Goal: Share content: Share content

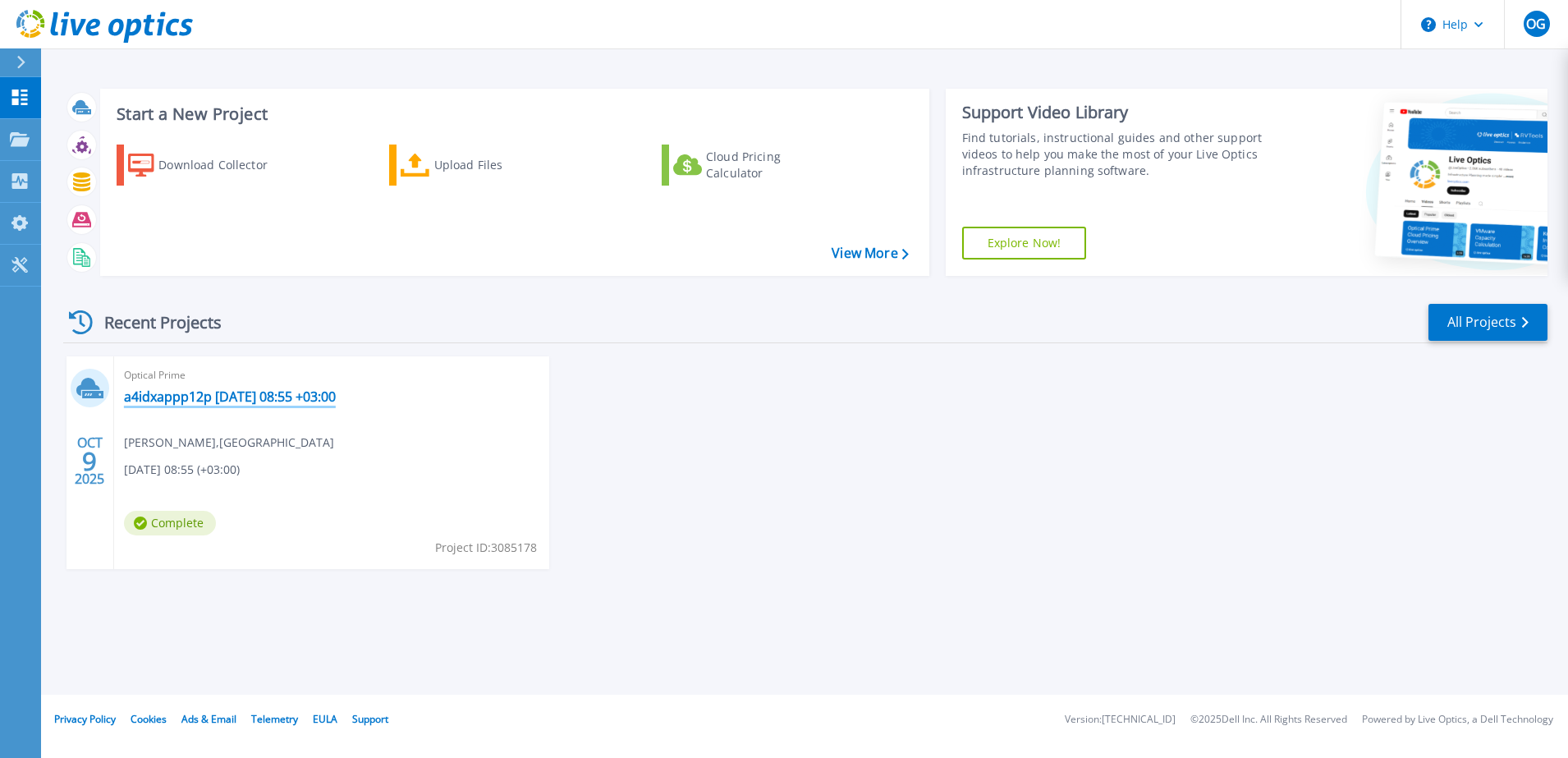
click at [246, 397] on link "a4idxappp12p [DATE] 08:55 +03:00" at bounding box center [230, 396] width 212 height 16
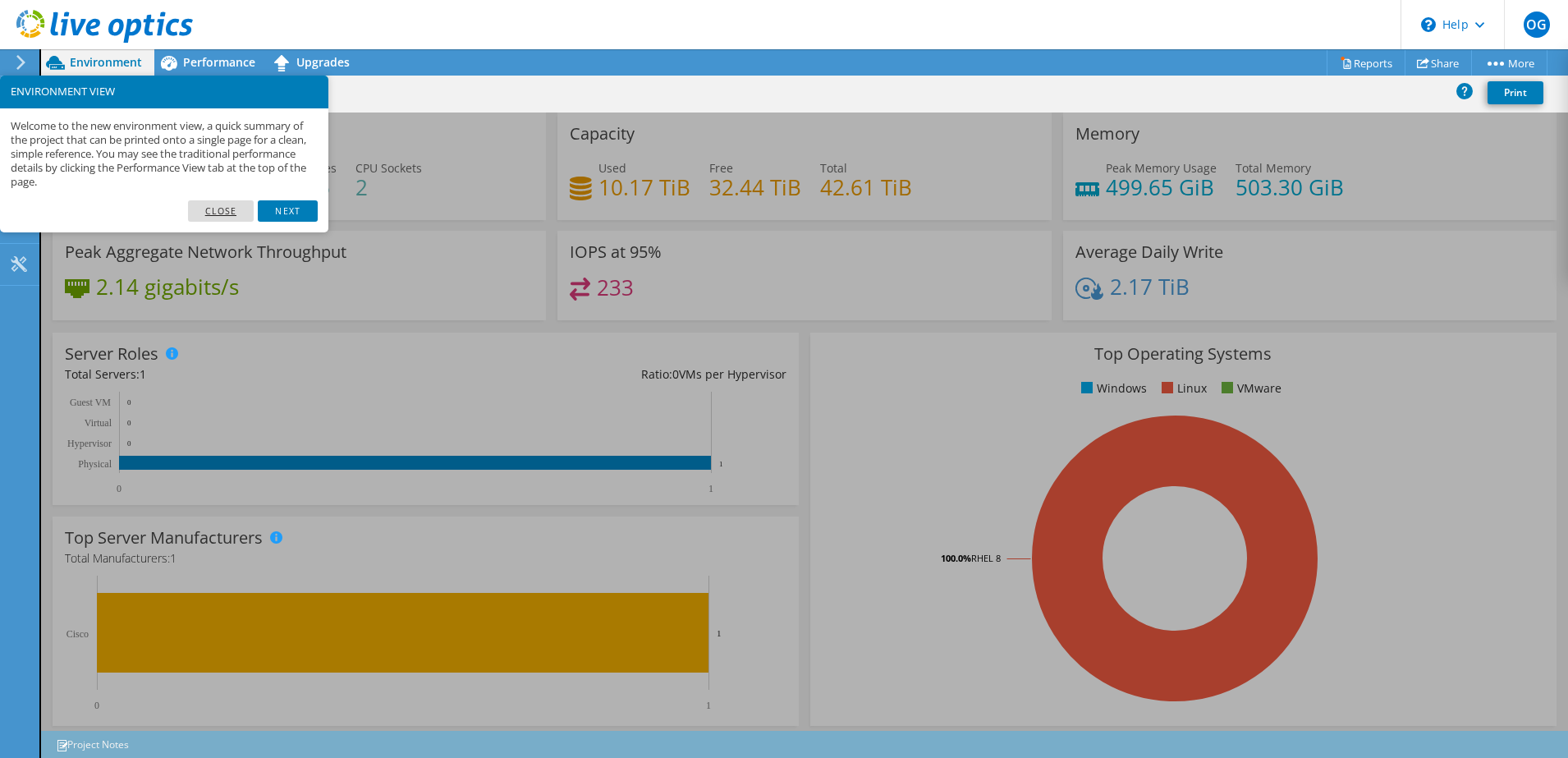
click at [227, 211] on link "Close" at bounding box center [221, 211] width 67 height 22
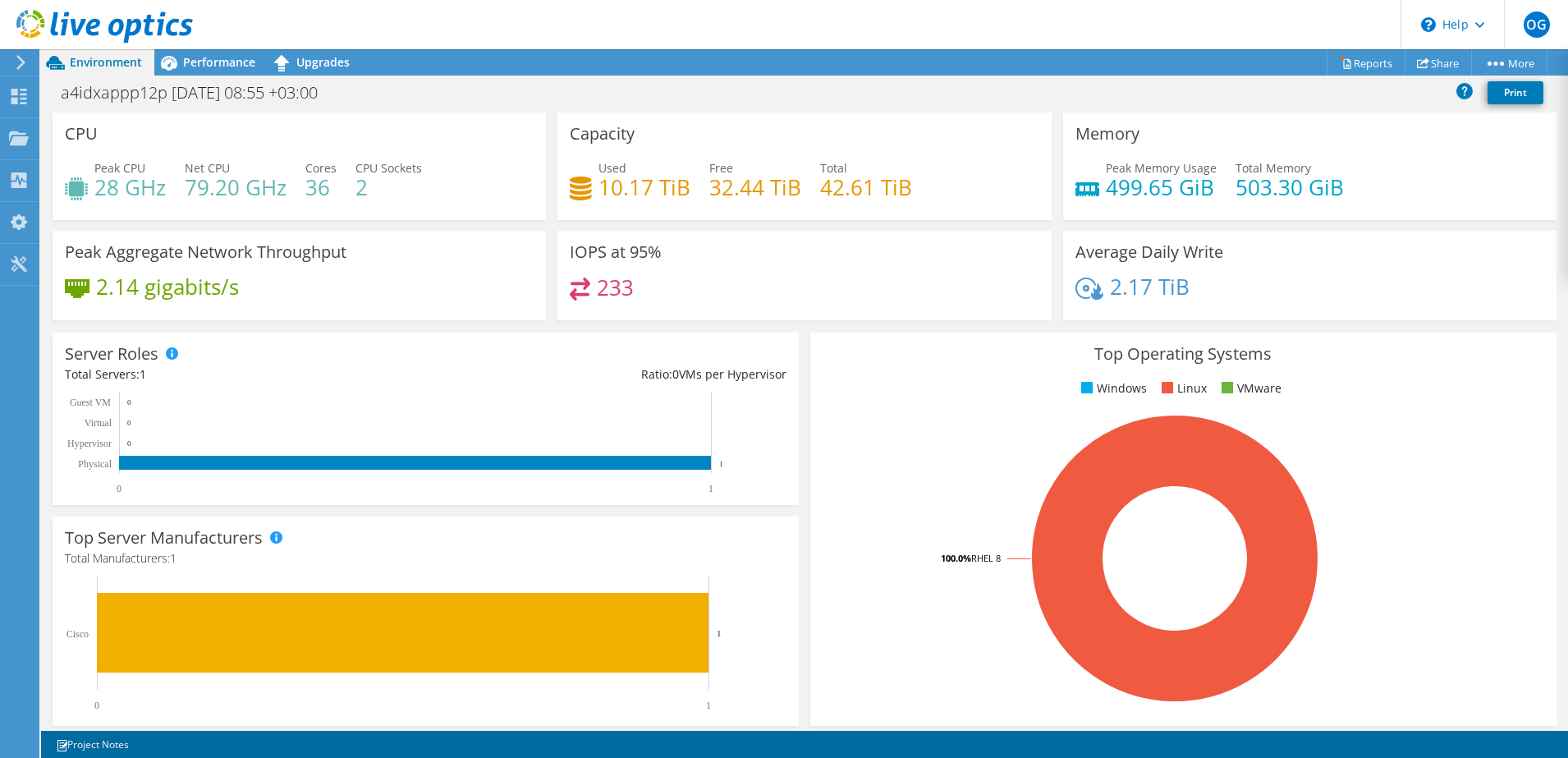
click at [1547, 312] on section "CPU Peak CPU 28 GHz Net CPU 79.20 GHz Cores 36 CPU Sockets 2 Capacity Used 10.1…" at bounding box center [805, 591] width 1528 height 957
click at [1436, 66] on link "Share" at bounding box center [1439, 62] width 68 height 25
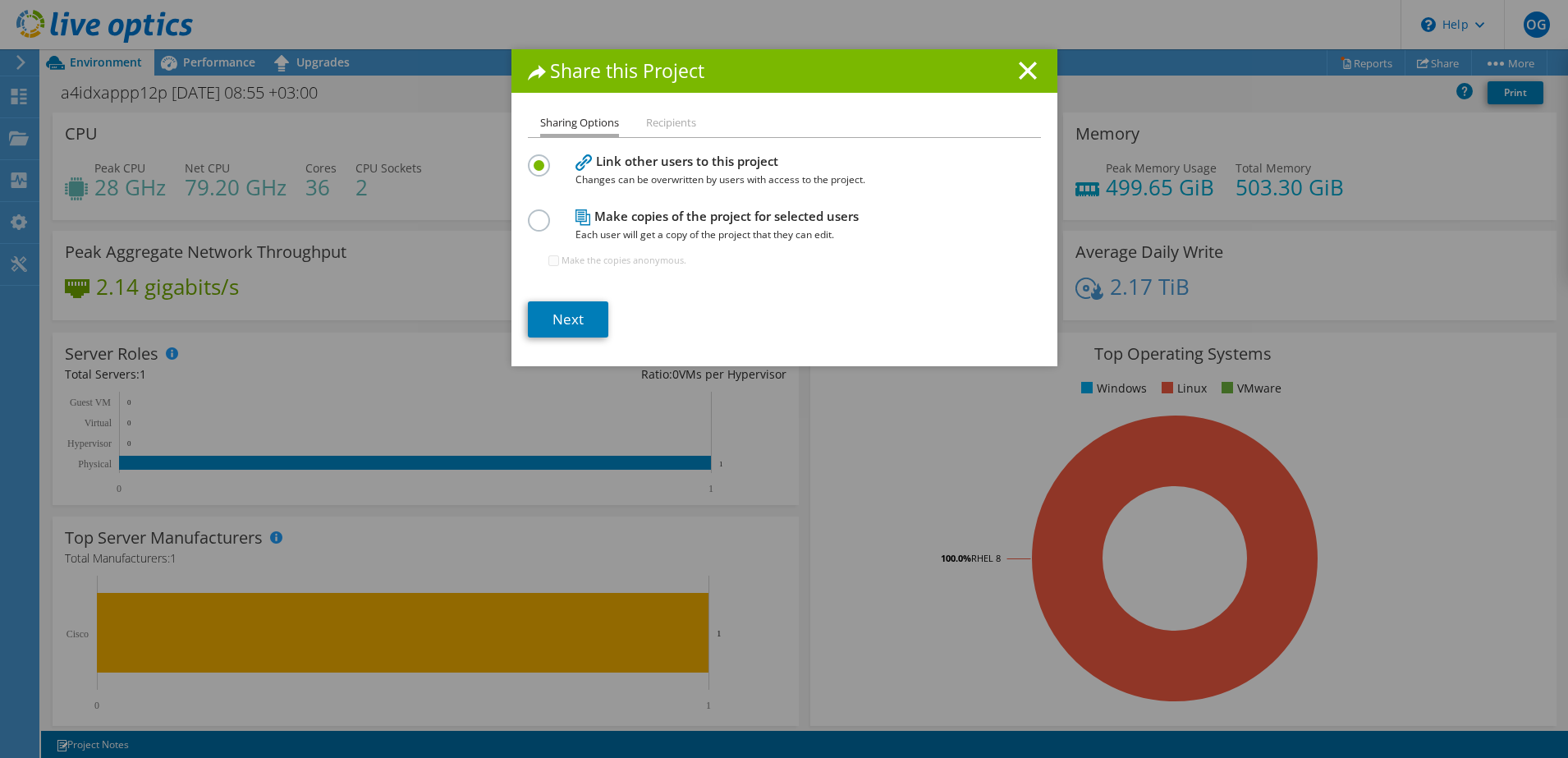
click at [528, 214] on label at bounding box center [542, 211] width 29 height 4
click at [0, 0] on input "radio" at bounding box center [0, 0] width 0 height 0
click at [533, 158] on label at bounding box center [542, 156] width 29 height 4
click at [0, 0] on input "radio" at bounding box center [0, 0] width 0 height 0
click at [1026, 78] on icon at bounding box center [1028, 70] width 18 height 18
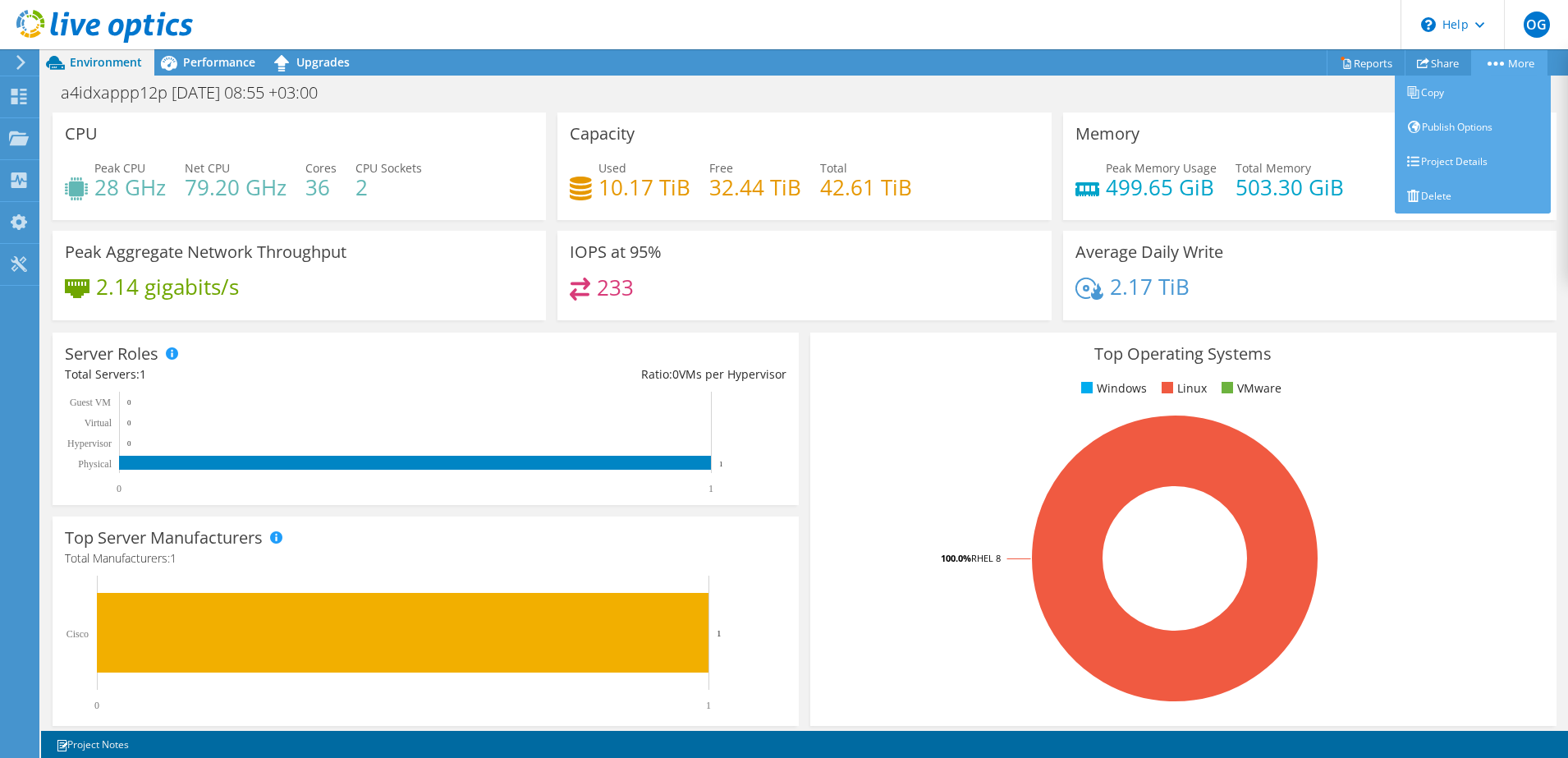
click at [1500, 64] on circle at bounding box center [1502, 63] width 4 height 4
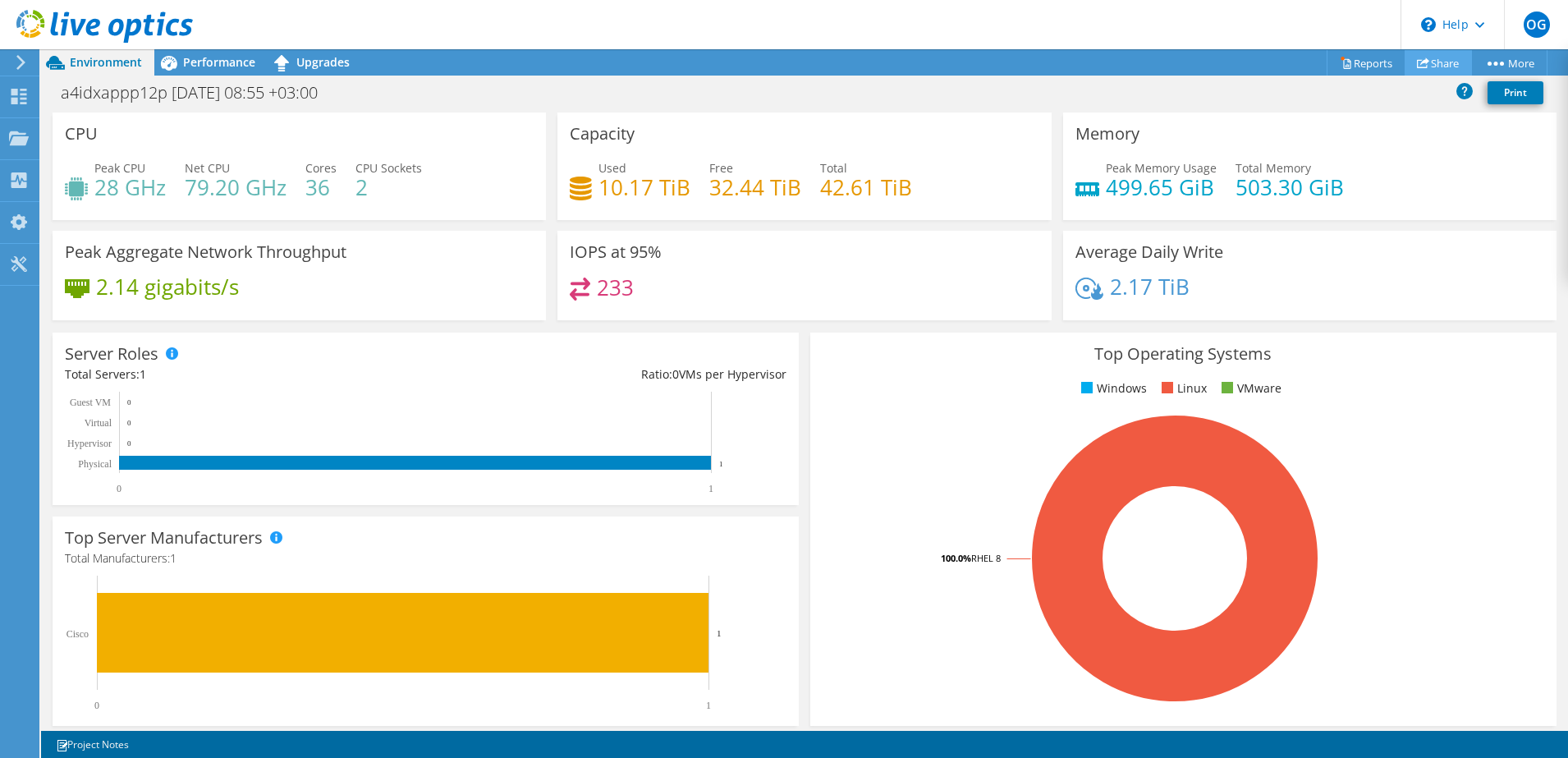
click at [1434, 65] on link "Share" at bounding box center [1439, 62] width 68 height 25
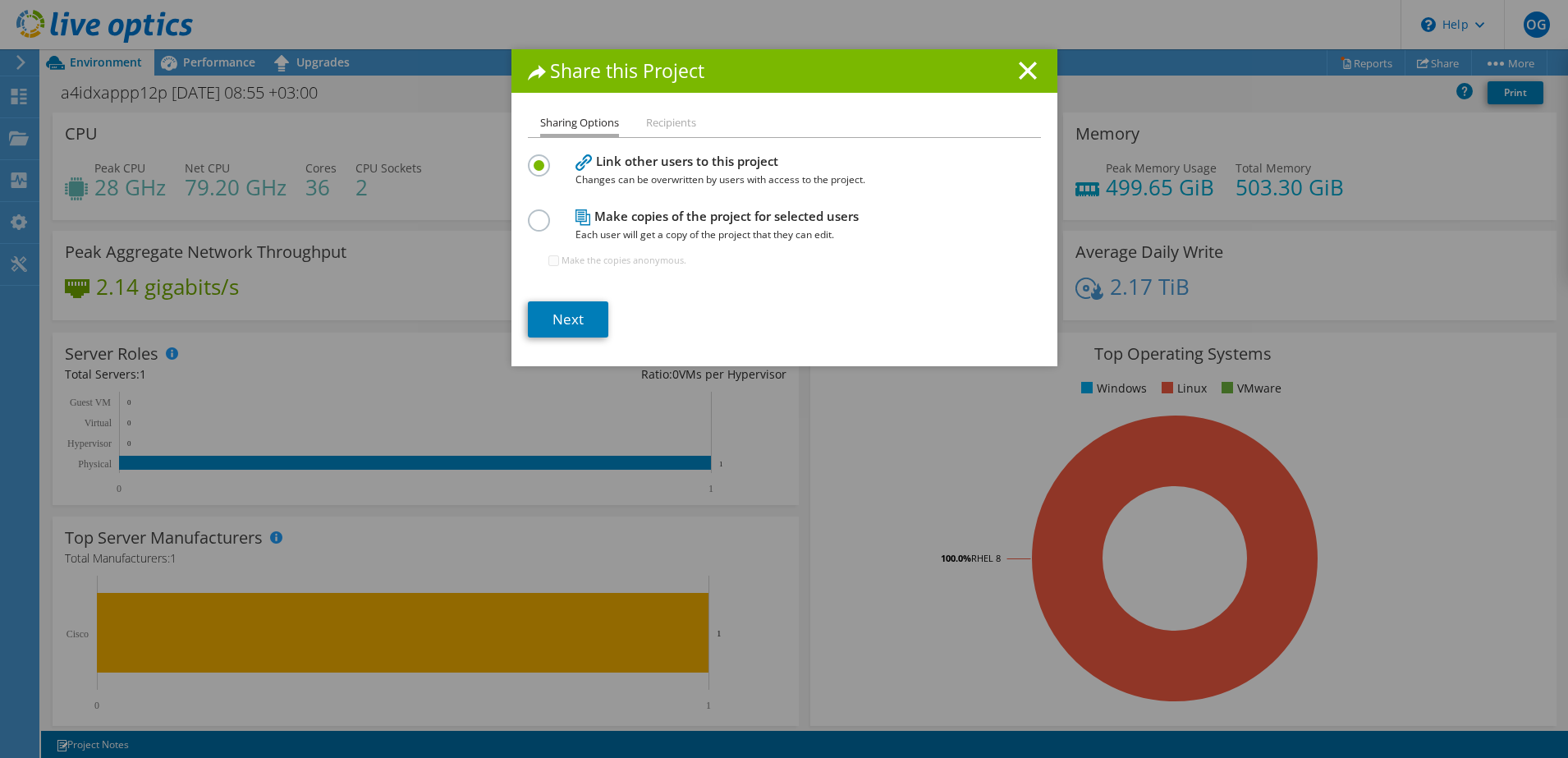
click at [528, 214] on label at bounding box center [542, 211] width 29 height 4
click at [0, 0] on input "radio" at bounding box center [0, 0] width 0 height 0
click at [531, 158] on label at bounding box center [542, 156] width 29 height 4
click at [0, 0] on input "radio" at bounding box center [0, 0] width 0 height 0
click at [555, 320] on link "Next" at bounding box center [568, 319] width 80 height 36
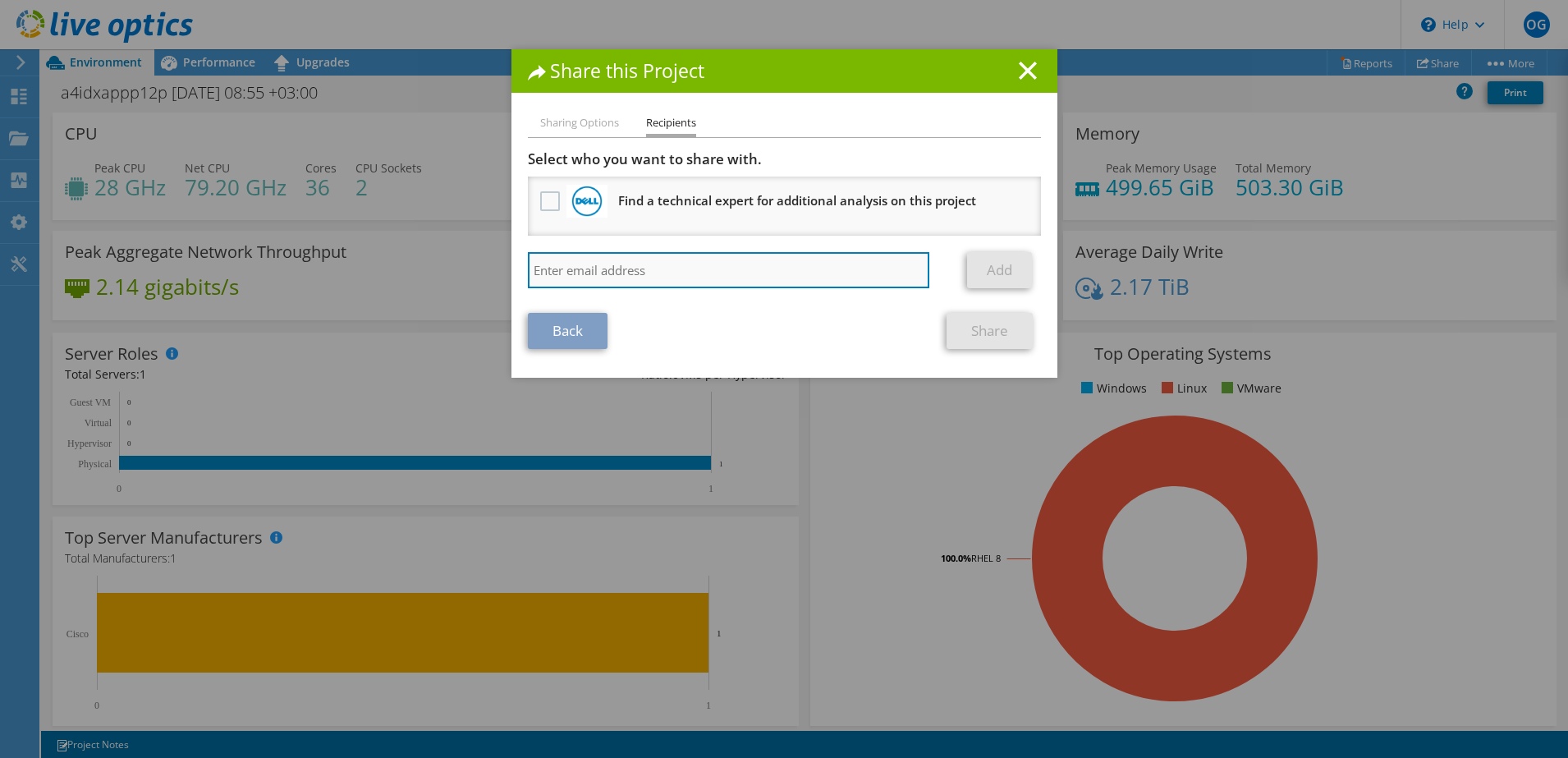
click at [646, 280] on input "search" at bounding box center [728, 270] width 402 height 36
type input "[EMAIL_ADDRESS][DOMAIN_NAME]"
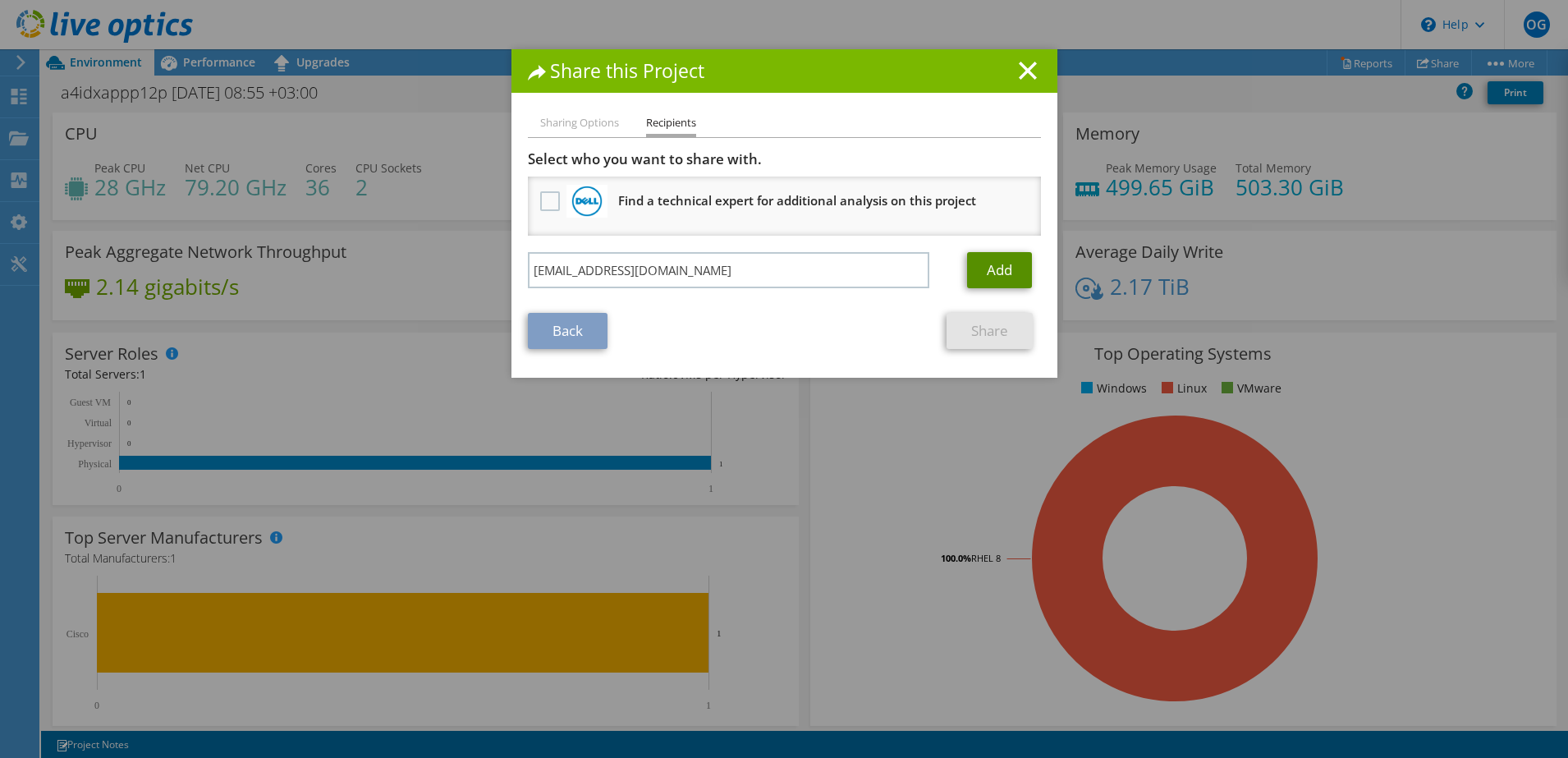
click at [991, 267] on link "Add" at bounding box center [1000, 270] width 65 height 36
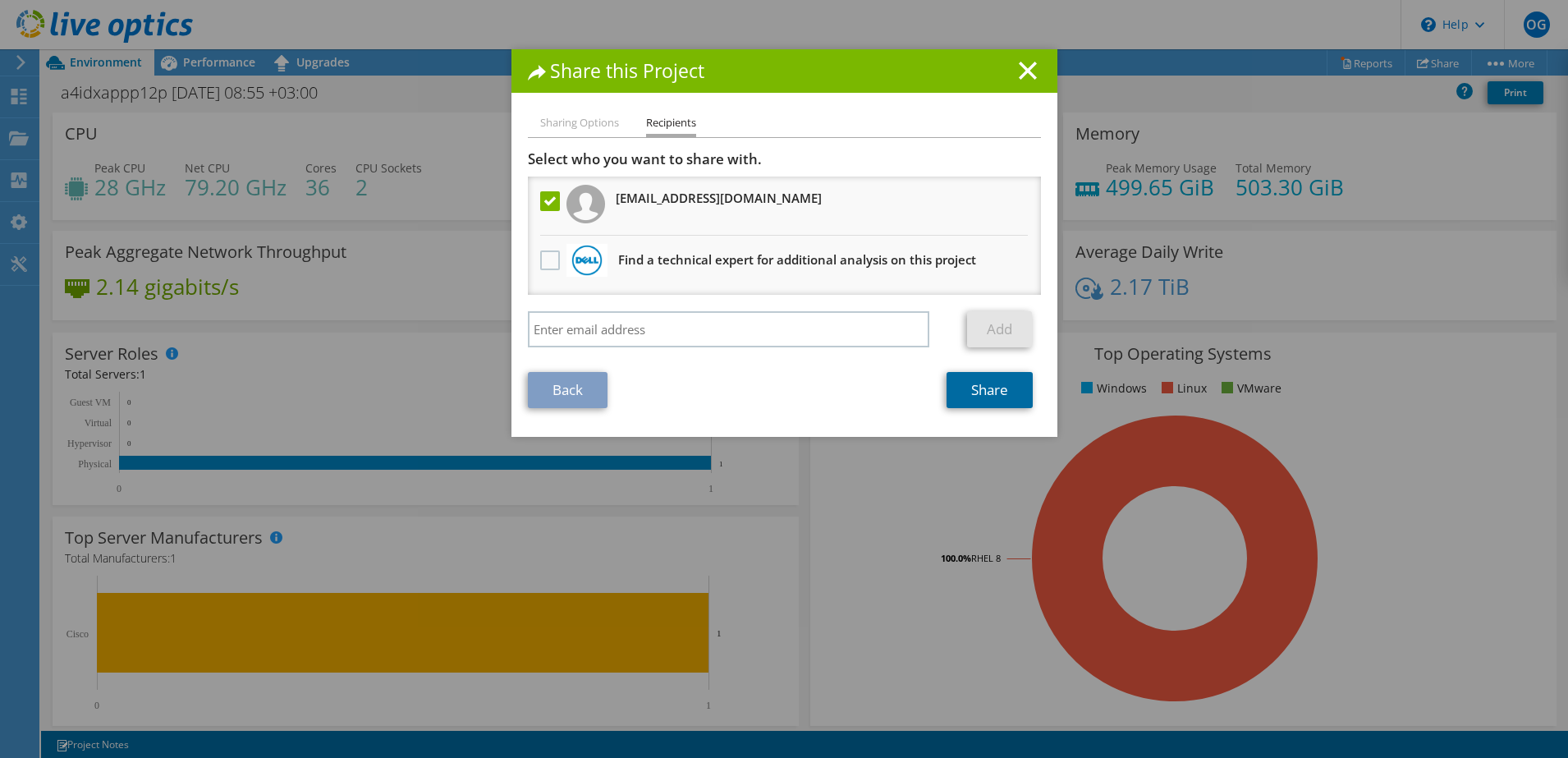
click at [988, 395] on link "Share" at bounding box center [990, 390] width 87 height 36
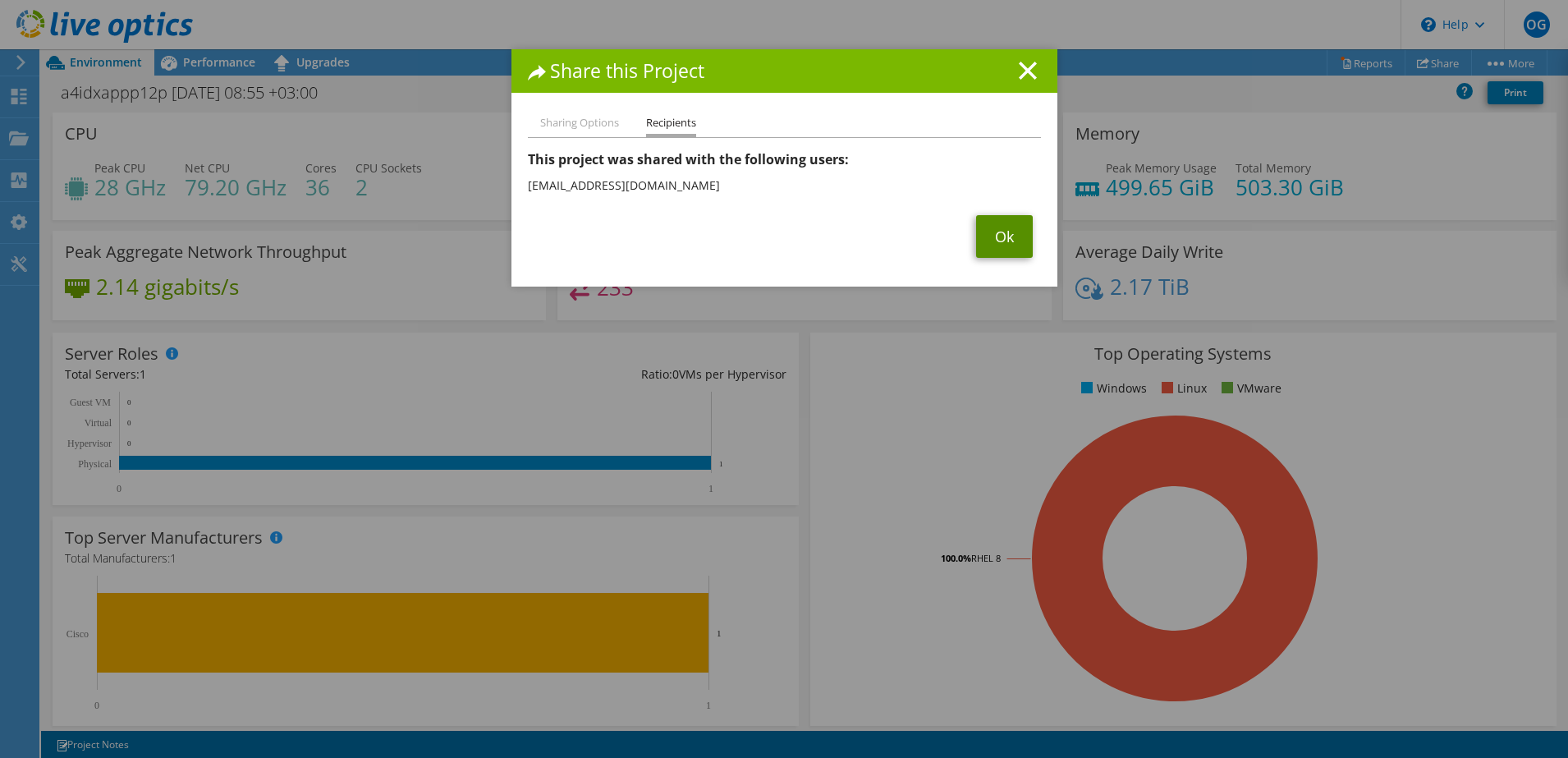
click at [996, 236] on link "Ok" at bounding box center [1004, 236] width 56 height 42
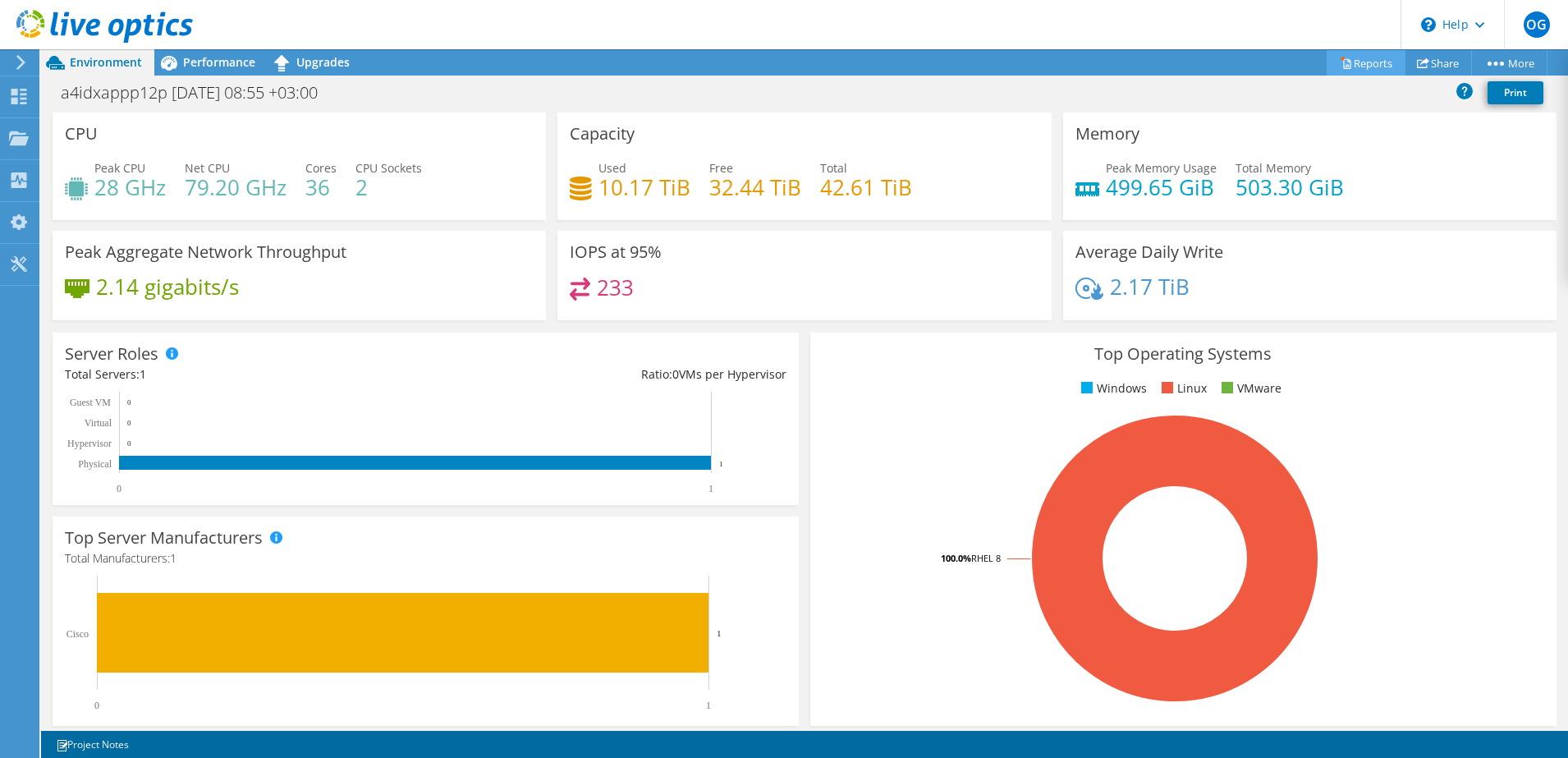
click at [1353, 60] on link "Reports" at bounding box center [1367, 62] width 79 height 25
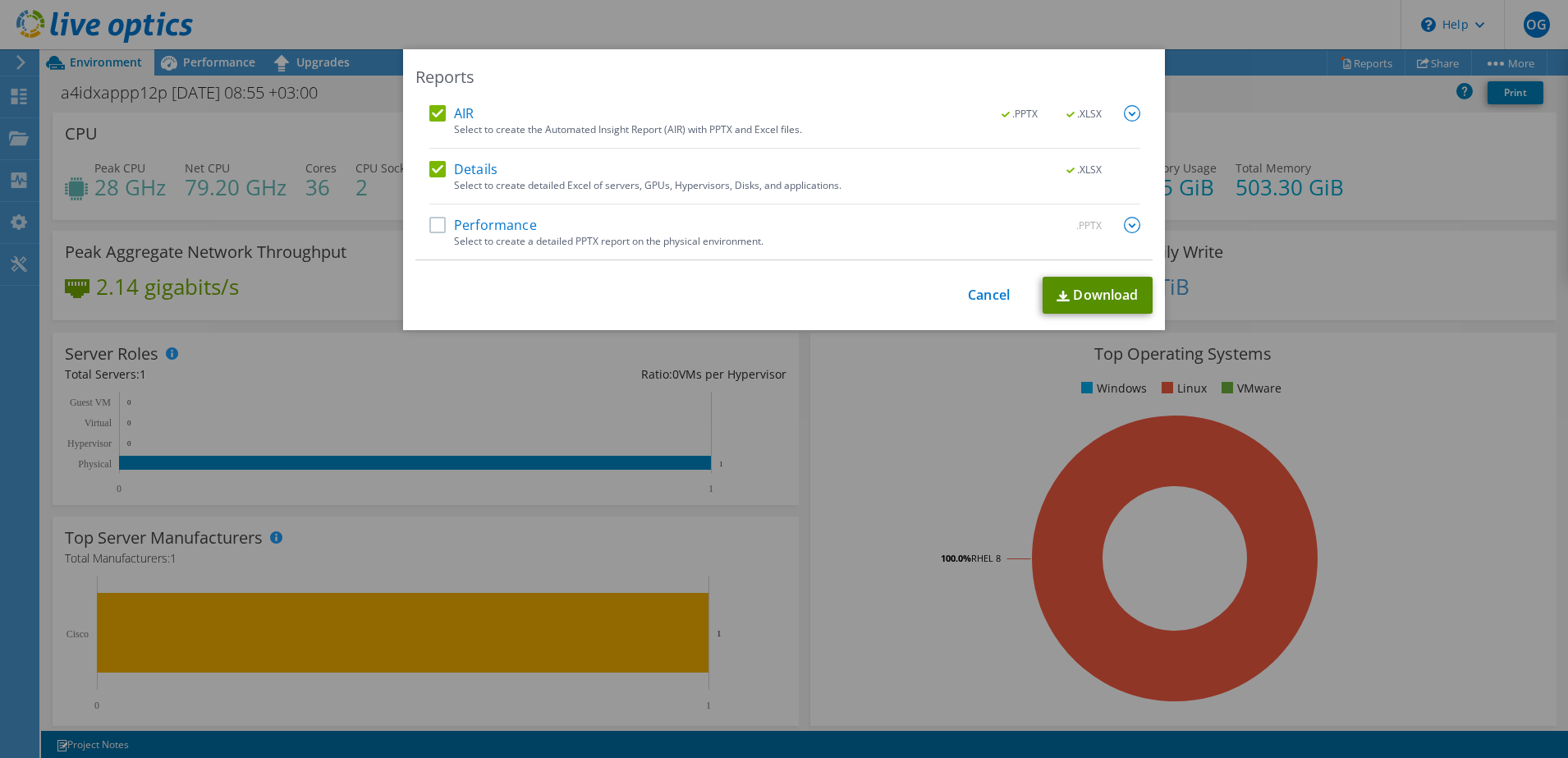
click at [1086, 298] on link "Download" at bounding box center [1097, 295] width 110 height 37
click at [981, 306] on div "This process may take a while, please wait... Cancel Download" at bounding box center [783, 295] width 737 height 37
click at [968, 290] on link "Cancel" at bounding box center [989, 295] width 41 height 16
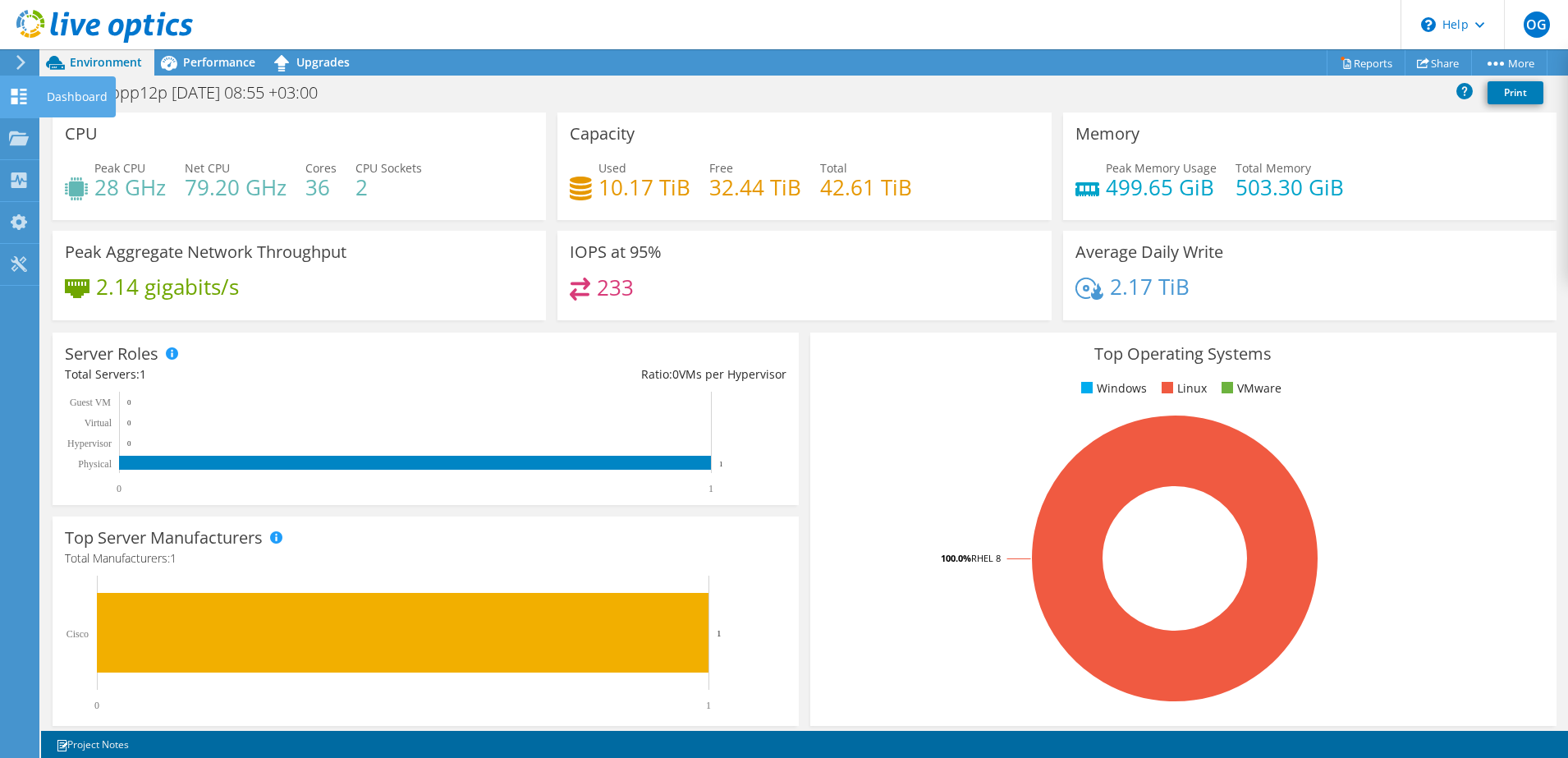
click at [11, 96] on icon at bounding box center [19, 96] width 20 height 16
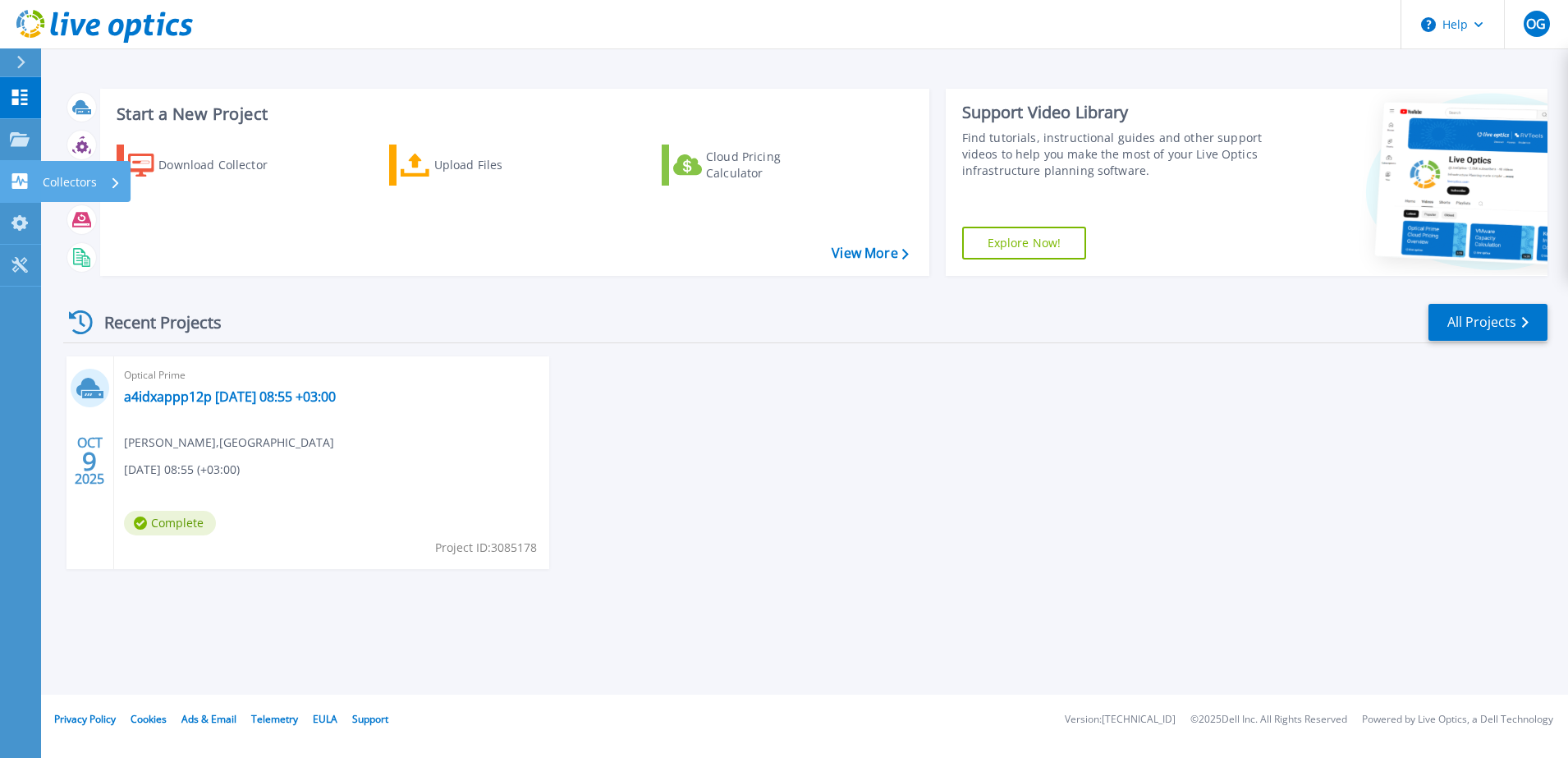
click at [15, 176] on icon at bounding box center [20, 181] width 16 height 16
click at [1181, 535] on div "OCT 9 2025 Optical Prime a4idxappp12p 2025-10-09 08:55 +03:00 Oguz Gulay , IGA …" at bounding box center [798, 479] width 1497 height 246
click at [210, 398] on link "a4idxappp12p [DATE] 08:55 +03:00" at bounding box center [230, 396] width 212 height 16
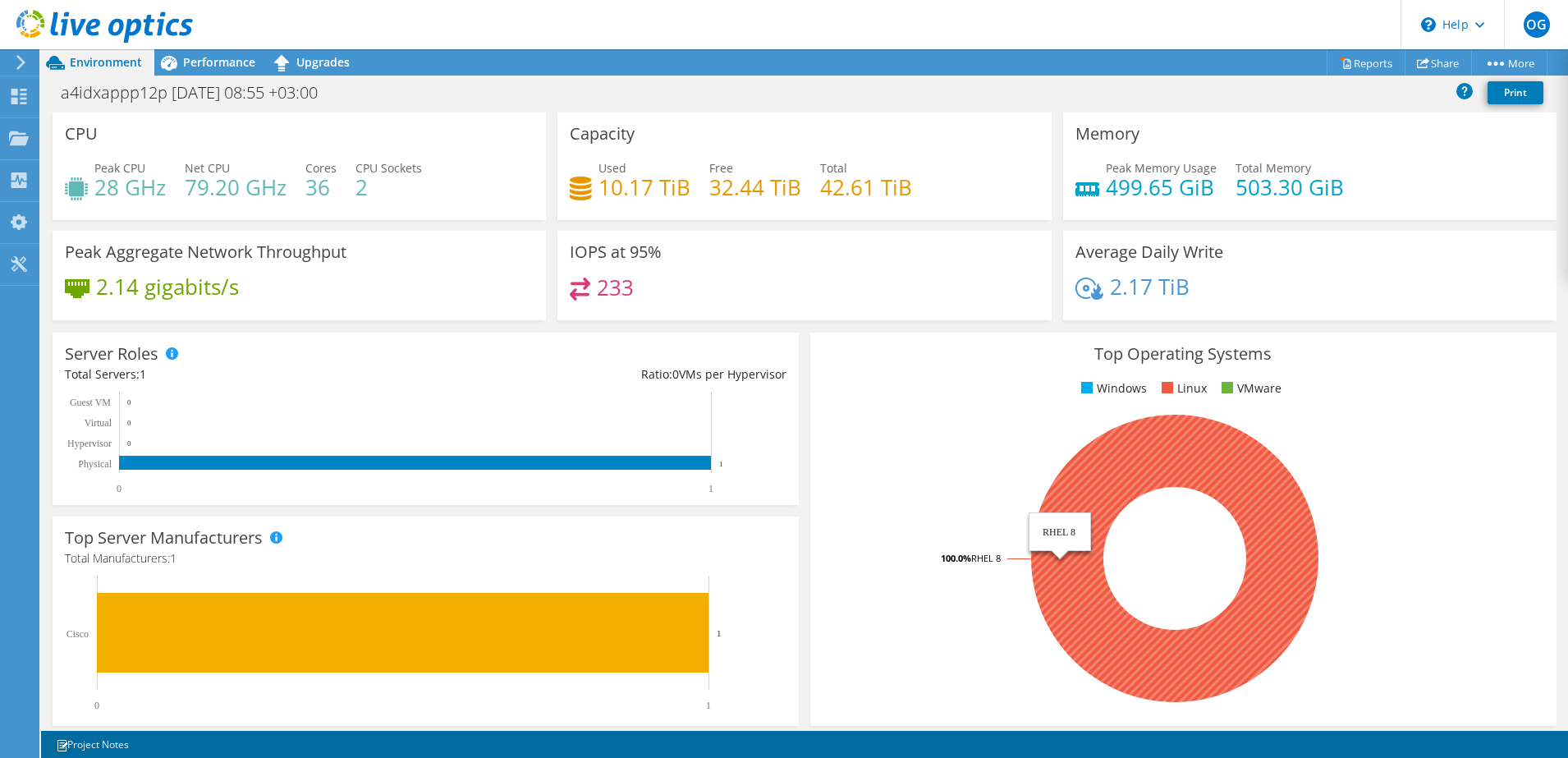
click at [1110, 648] on icon at bounding box center [1175, 558] width 287 height 287
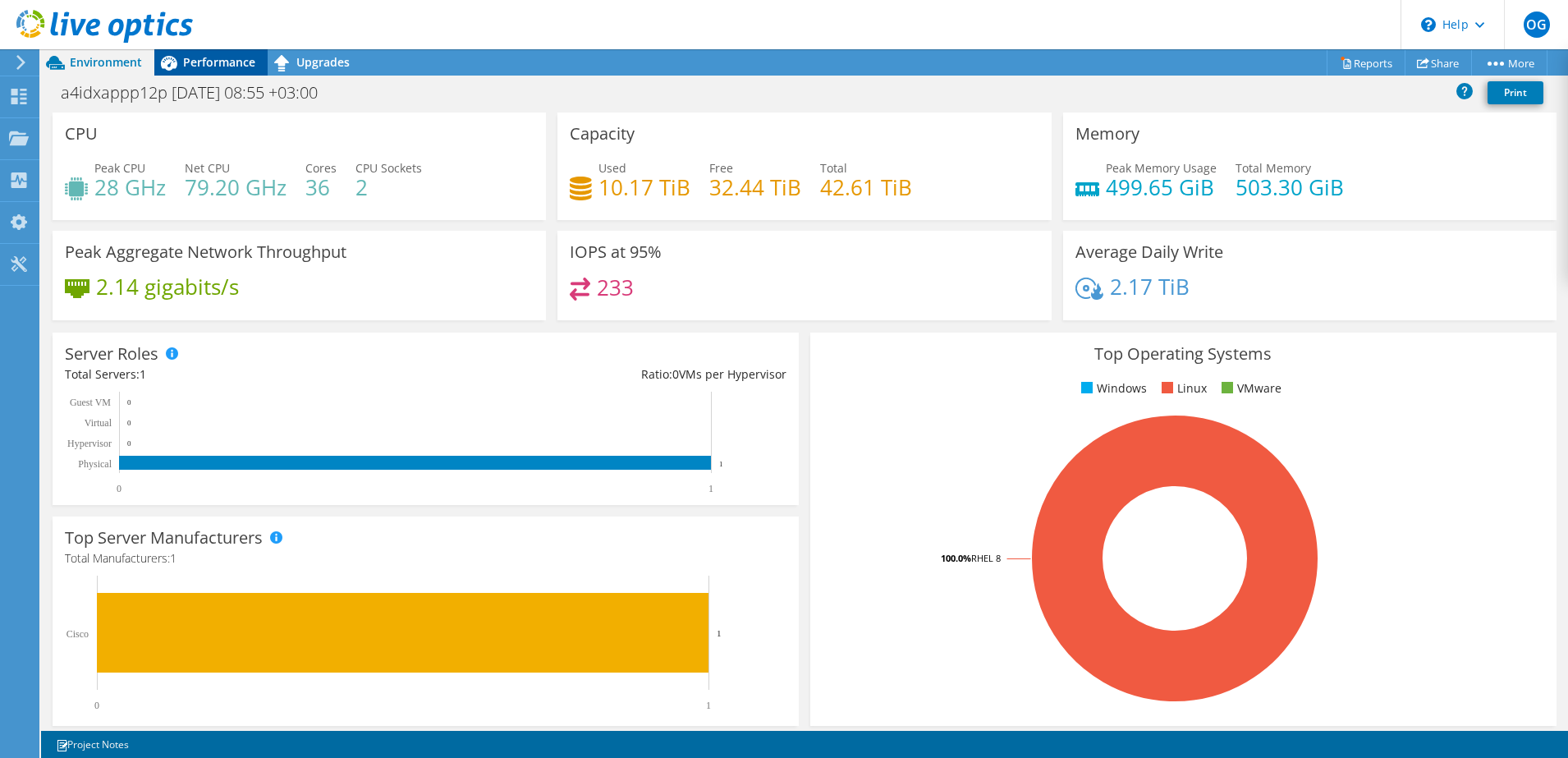
click at [210, 55] on span "Performance" at bounding box center [219, 62] width 72 height 16
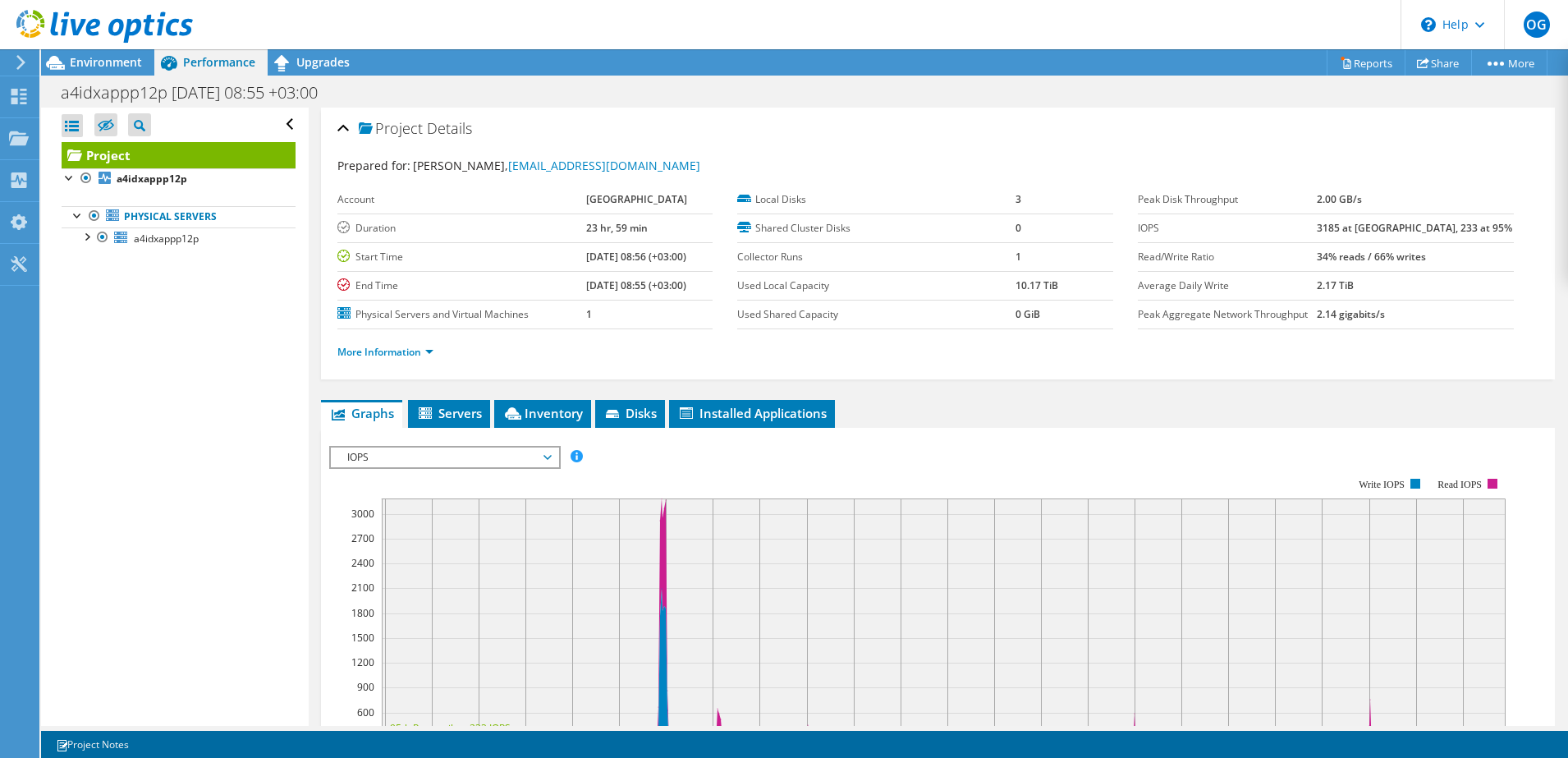
scroll to position [108, 0]
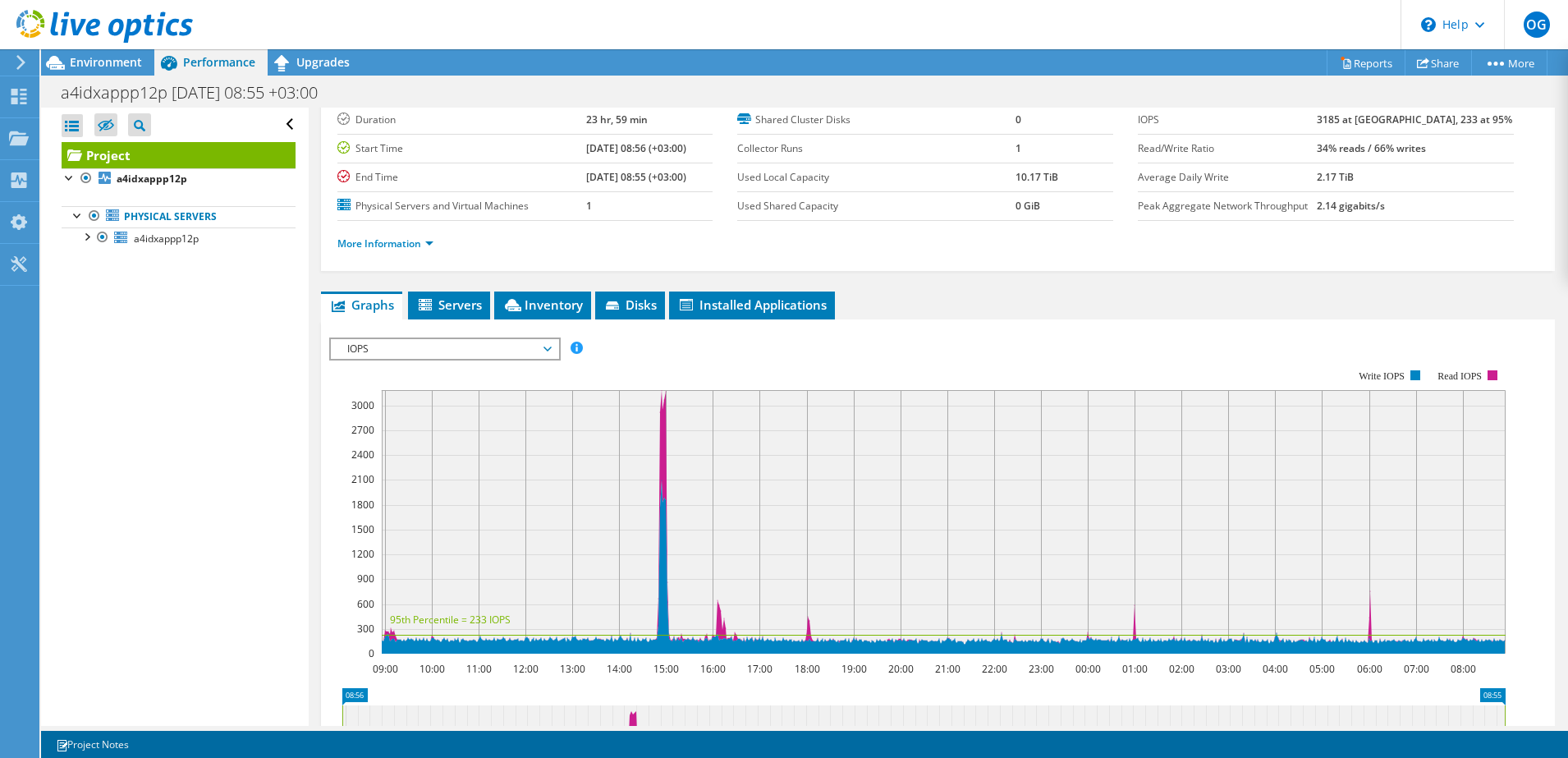
click at [543, 347] on span "IOPS" at bounding box center [444, 348] width 211 height 20
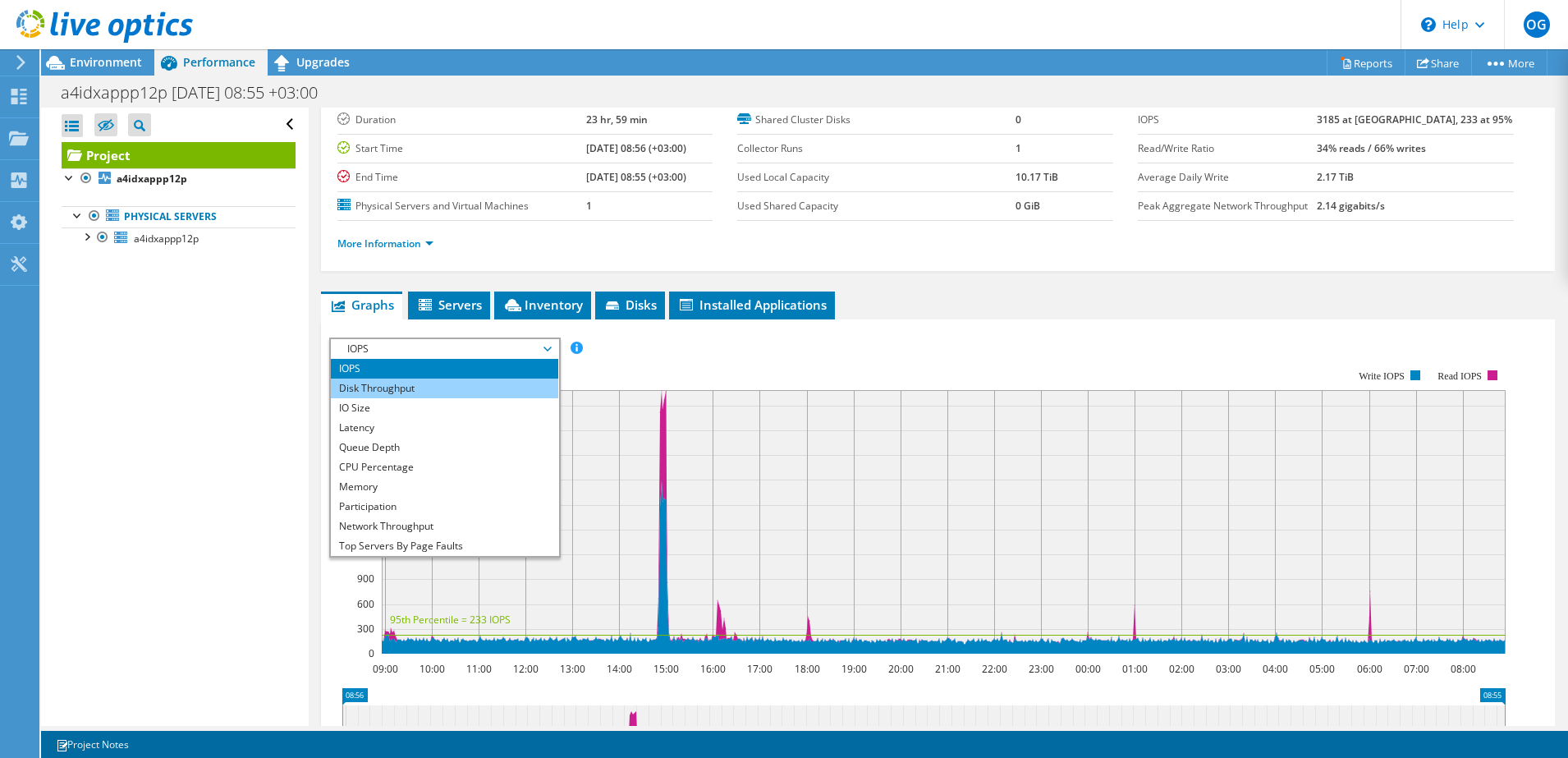
click at [472, 385] on li "Disk Throughput" at bounding box center [445, 388] width 228 height 20
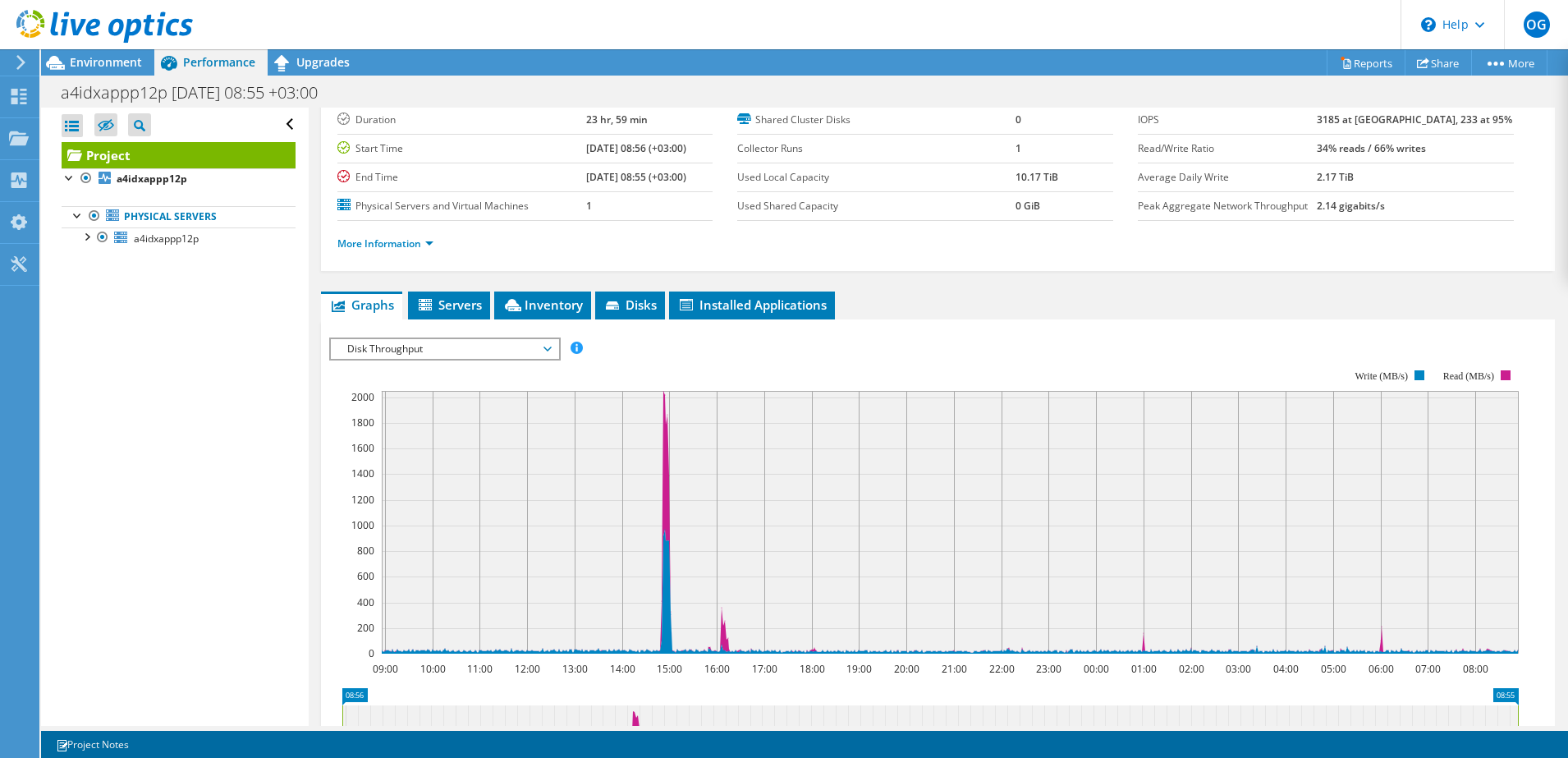
click at [460, 356] on span "Disk Throughput" at bounding box center [444, 348] width 211 height 20
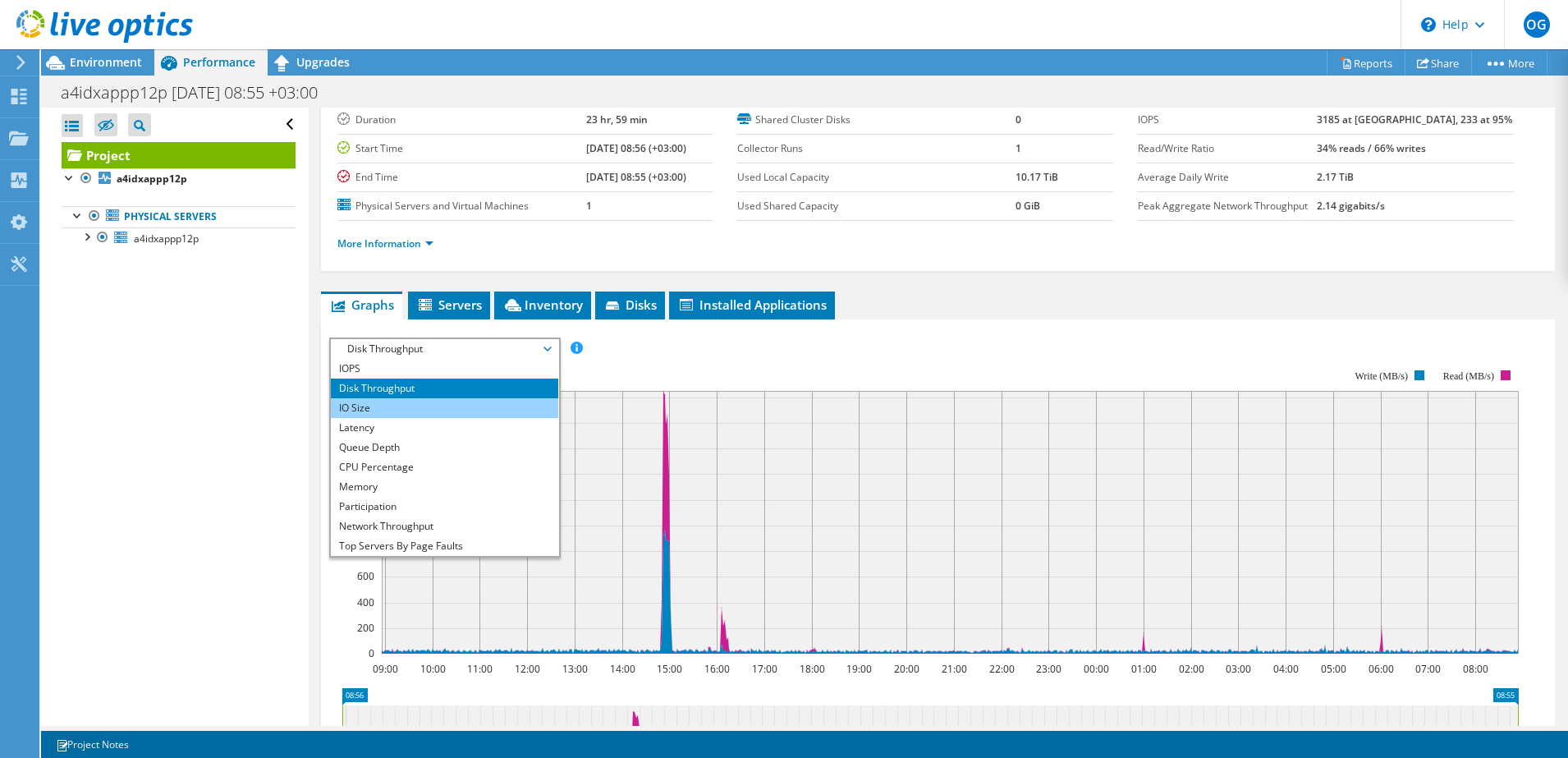
click at [443, 408] on li "IO Size" at bounding box center [445, 408] width 228 height 20
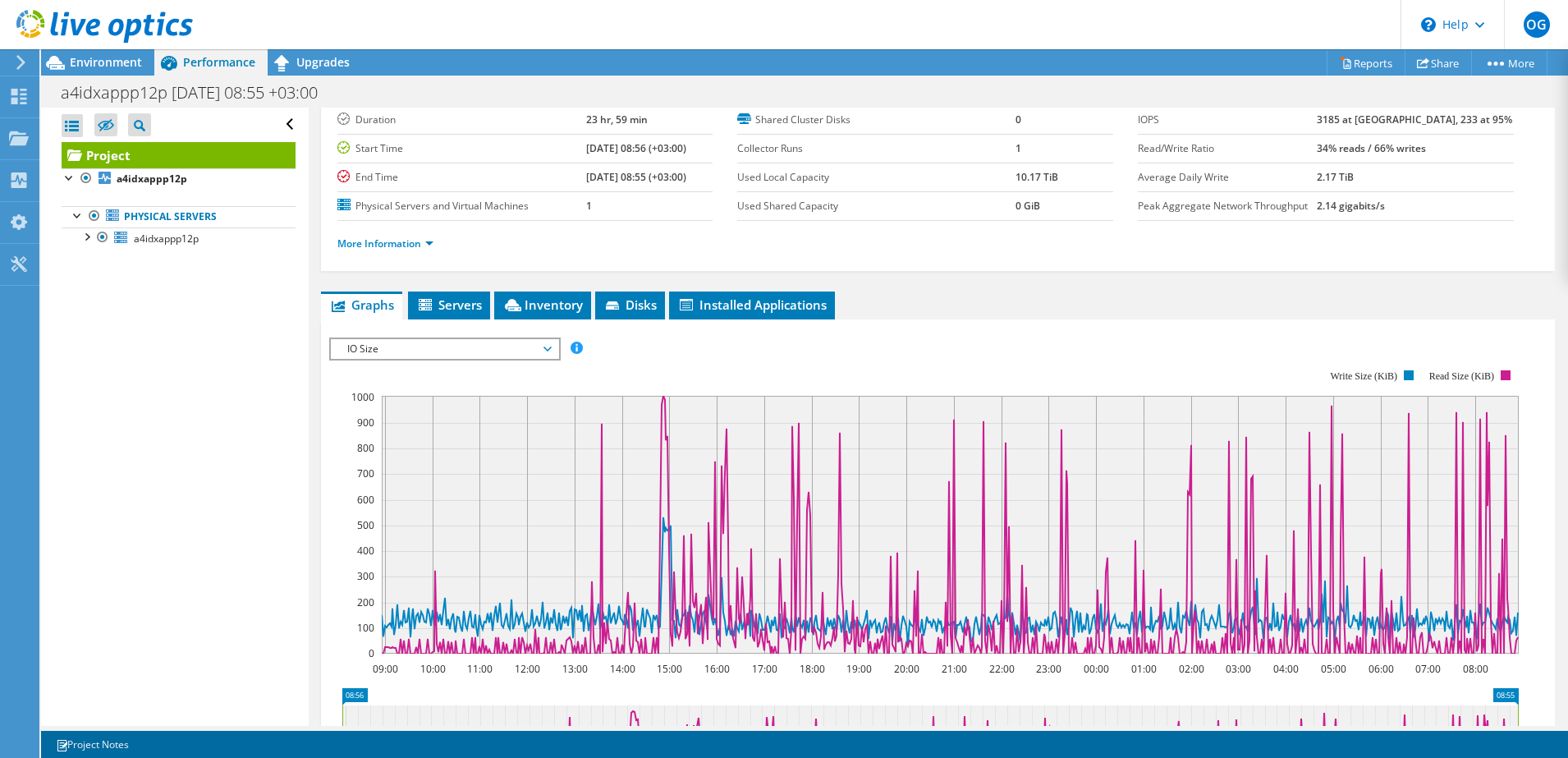
click at [482, 350] on span "IO Size" at bounding box center [444, 348] width 211 height 20
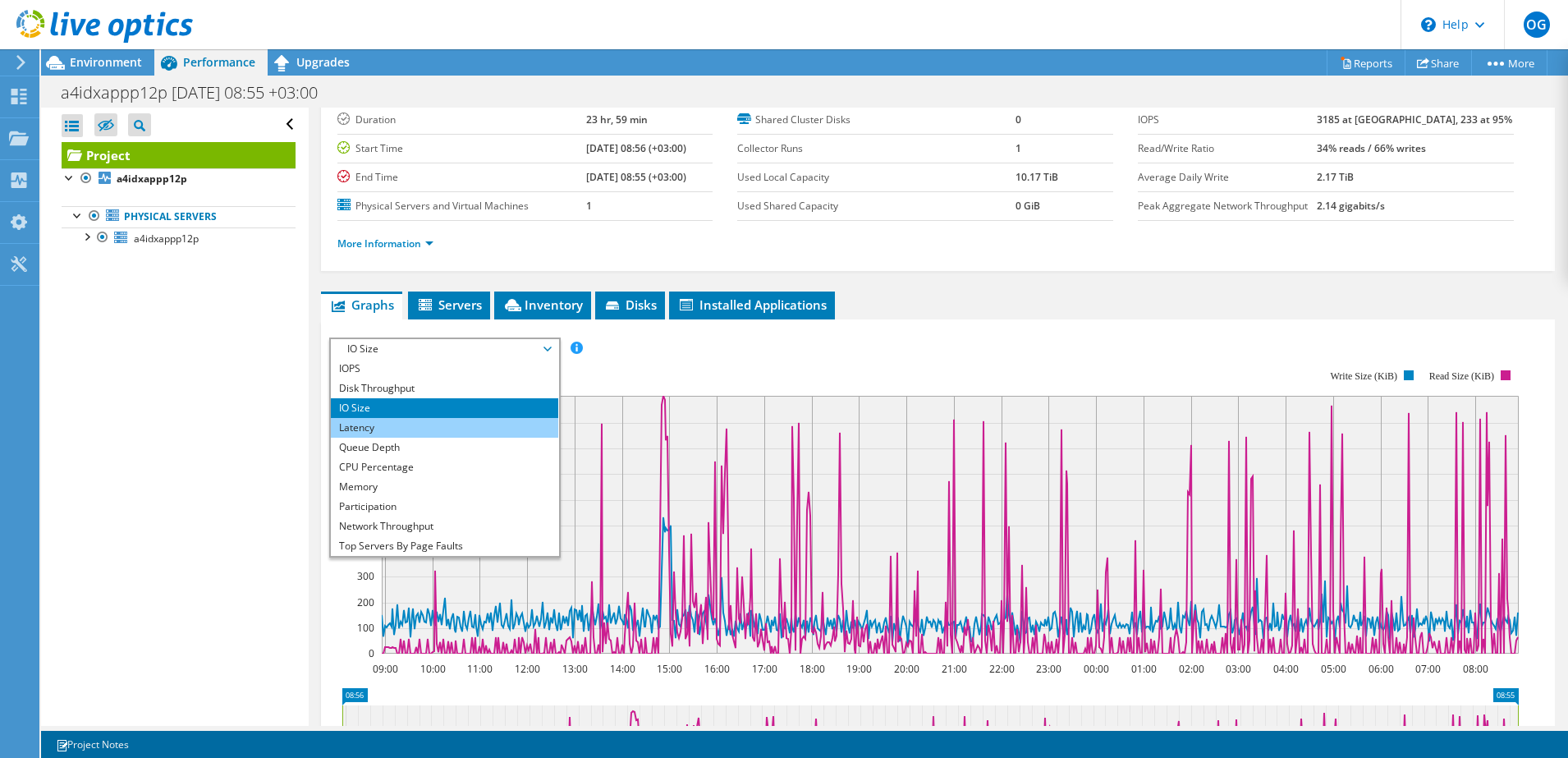
click at [452, 430] on li "Latency" at bounding box center [445, 427] width 228 height 20
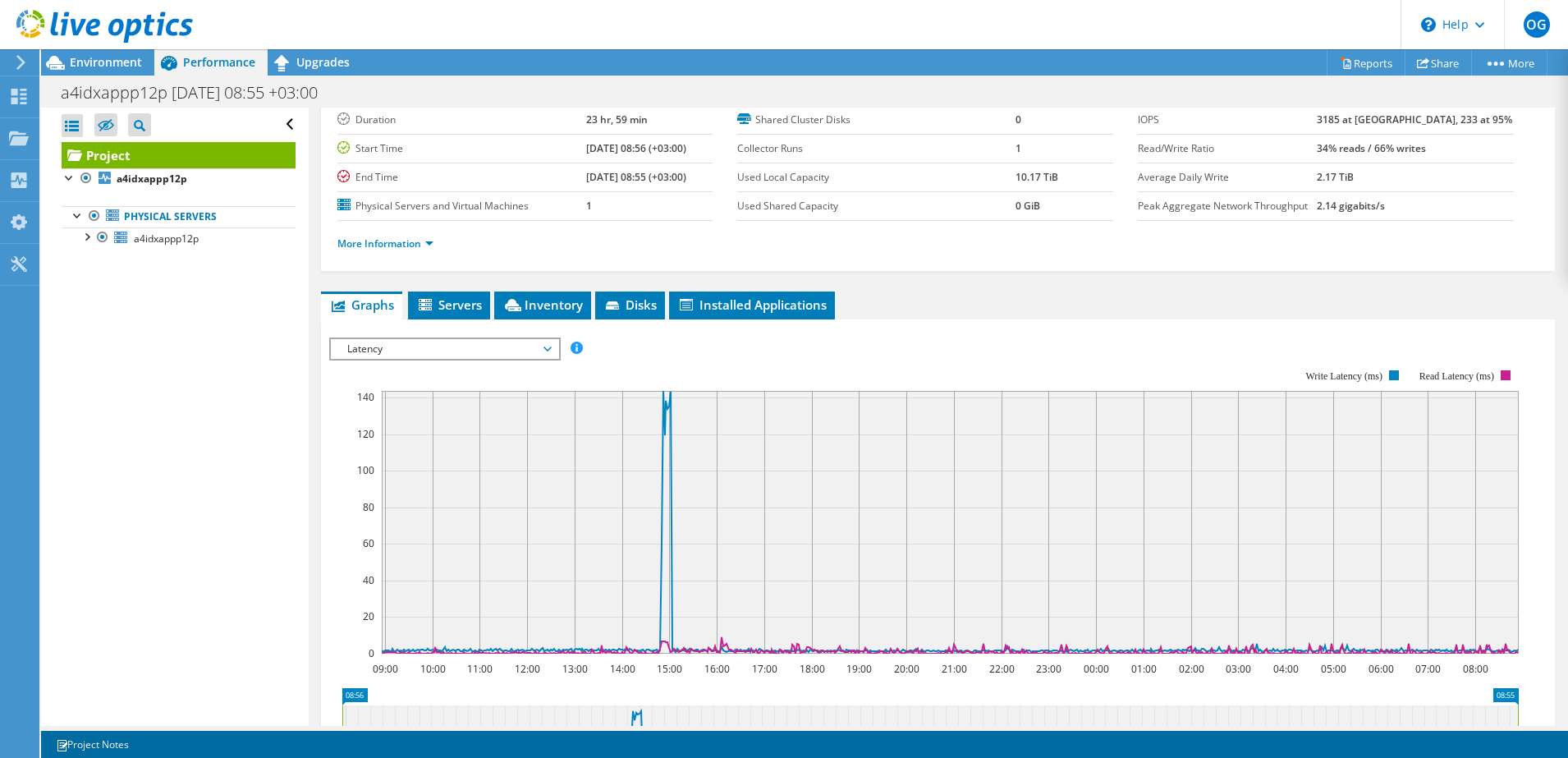
click at [480, 348] on span "Latency" at bounding box center [444, 348] width 211 height 20
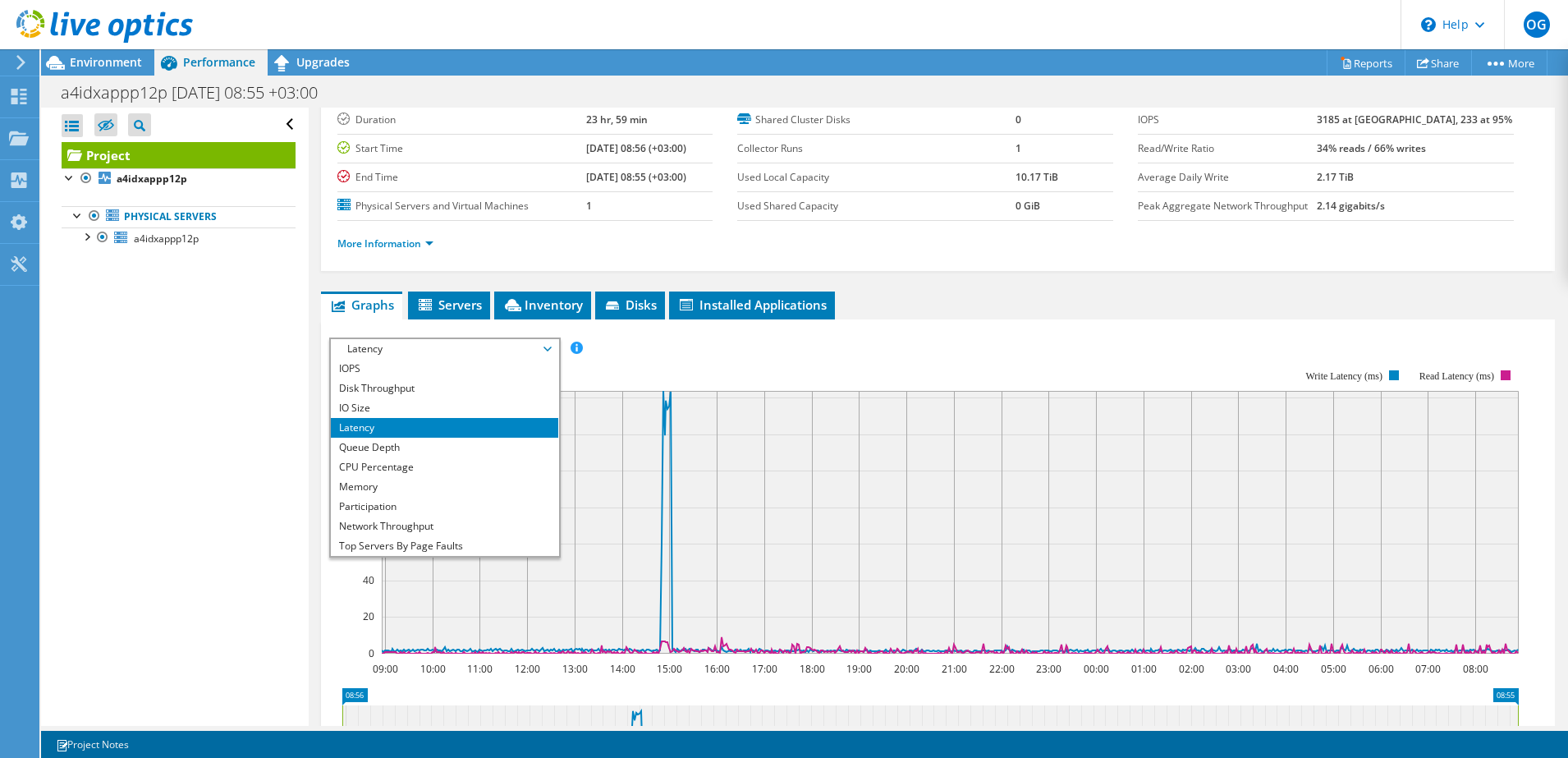
click at [444, 429] on li "Latency" at bounding box center [445, 427] width 228 height 20
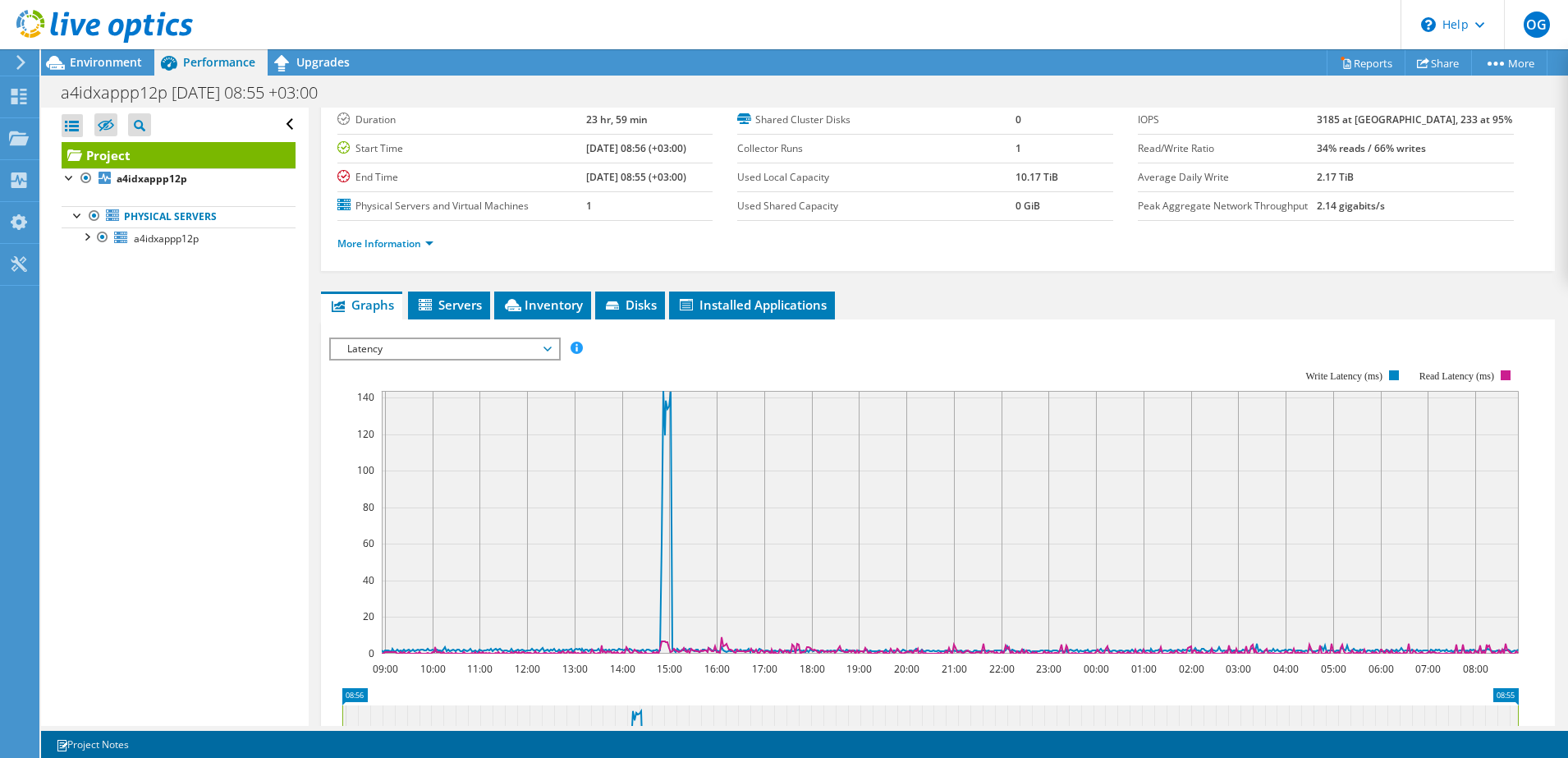
click at [519, 339] on span "Latency" at bounding box center [444, 348] width 211 height 20
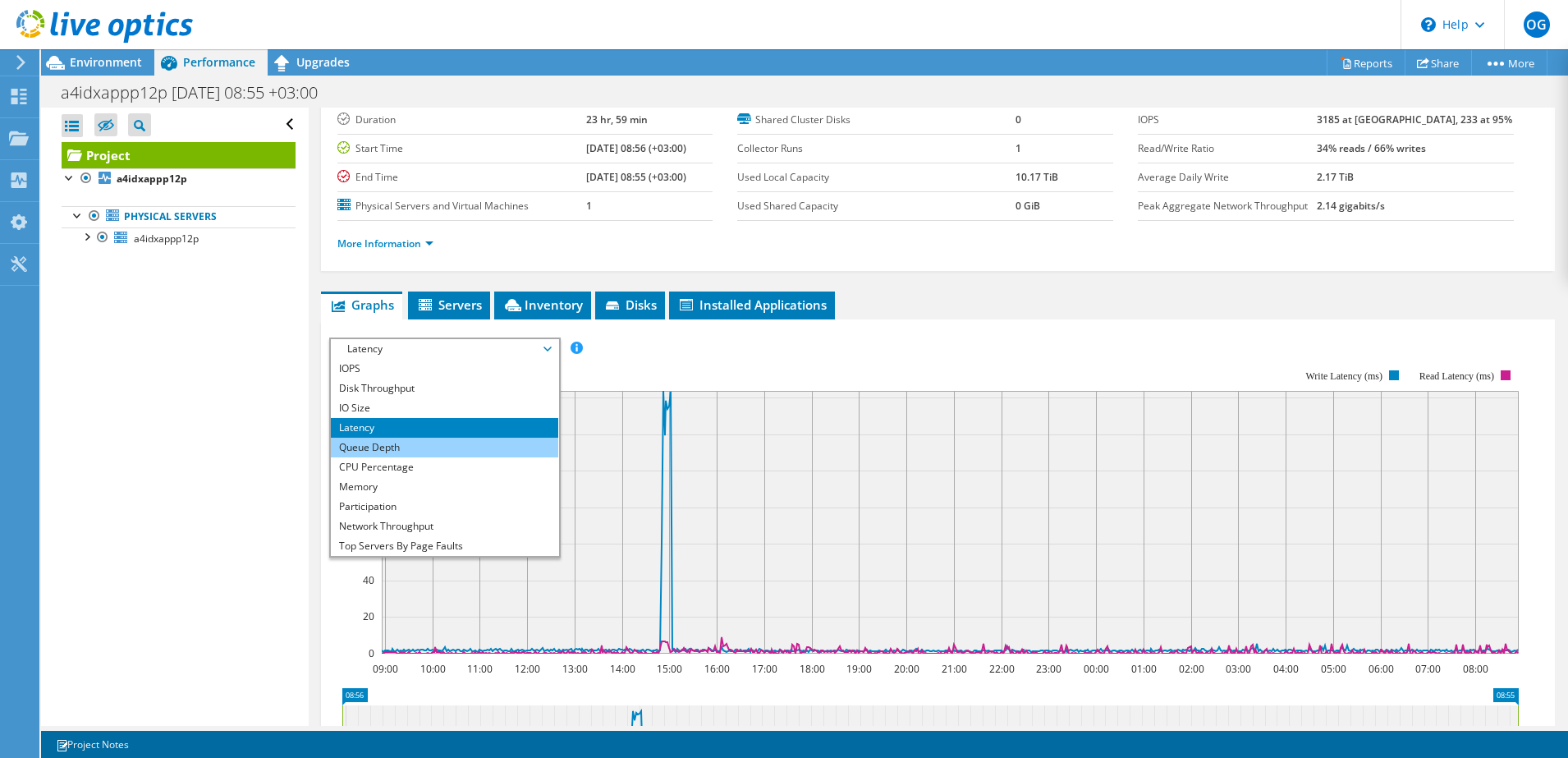
click at [440, 444] on li "Queue Depth" at bounding box center [445, 447] width 228 height 20
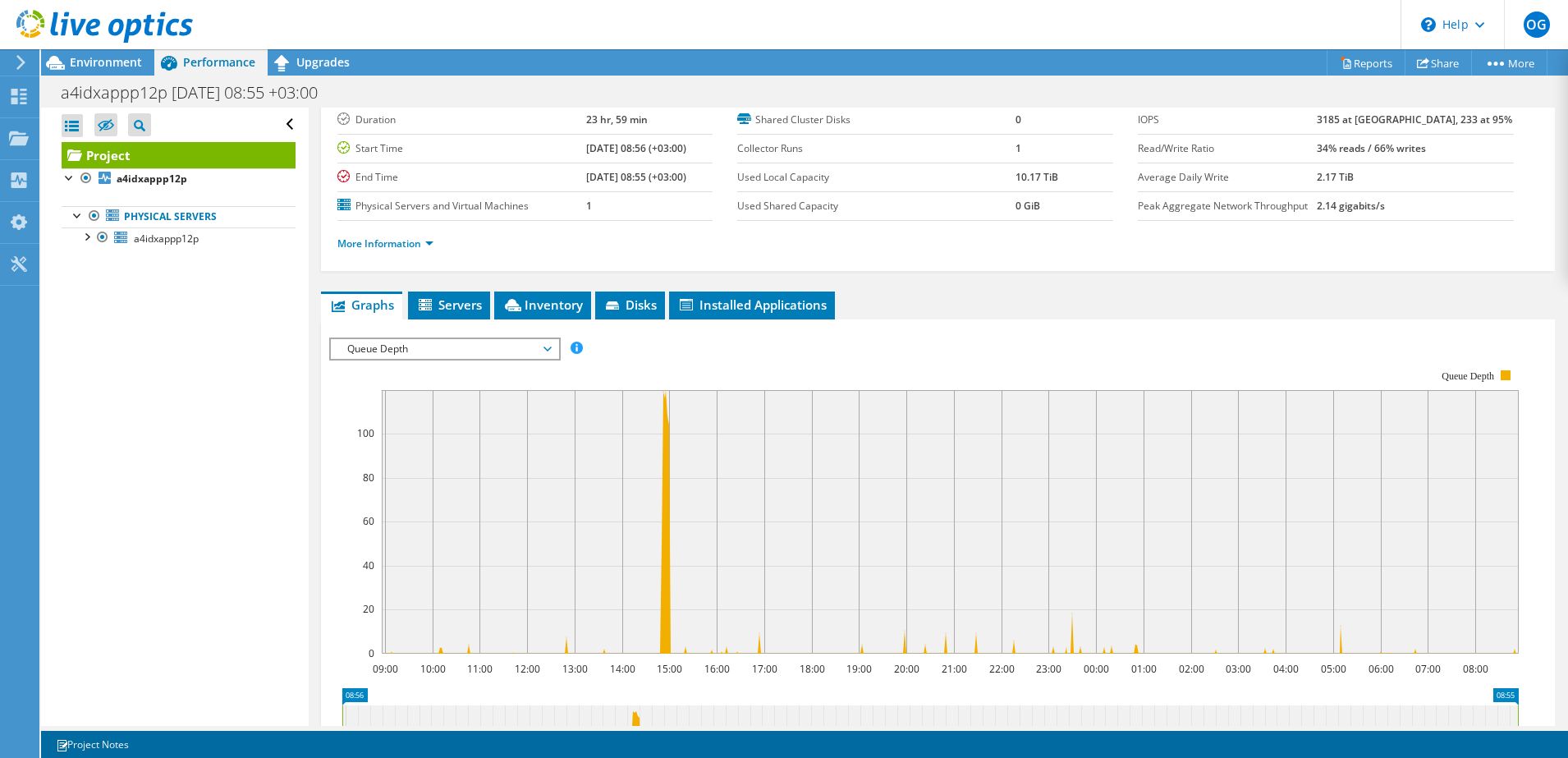
click at [500, 352] on span "Queue Depth" at bounding box center [444, 348] width 211 height 20
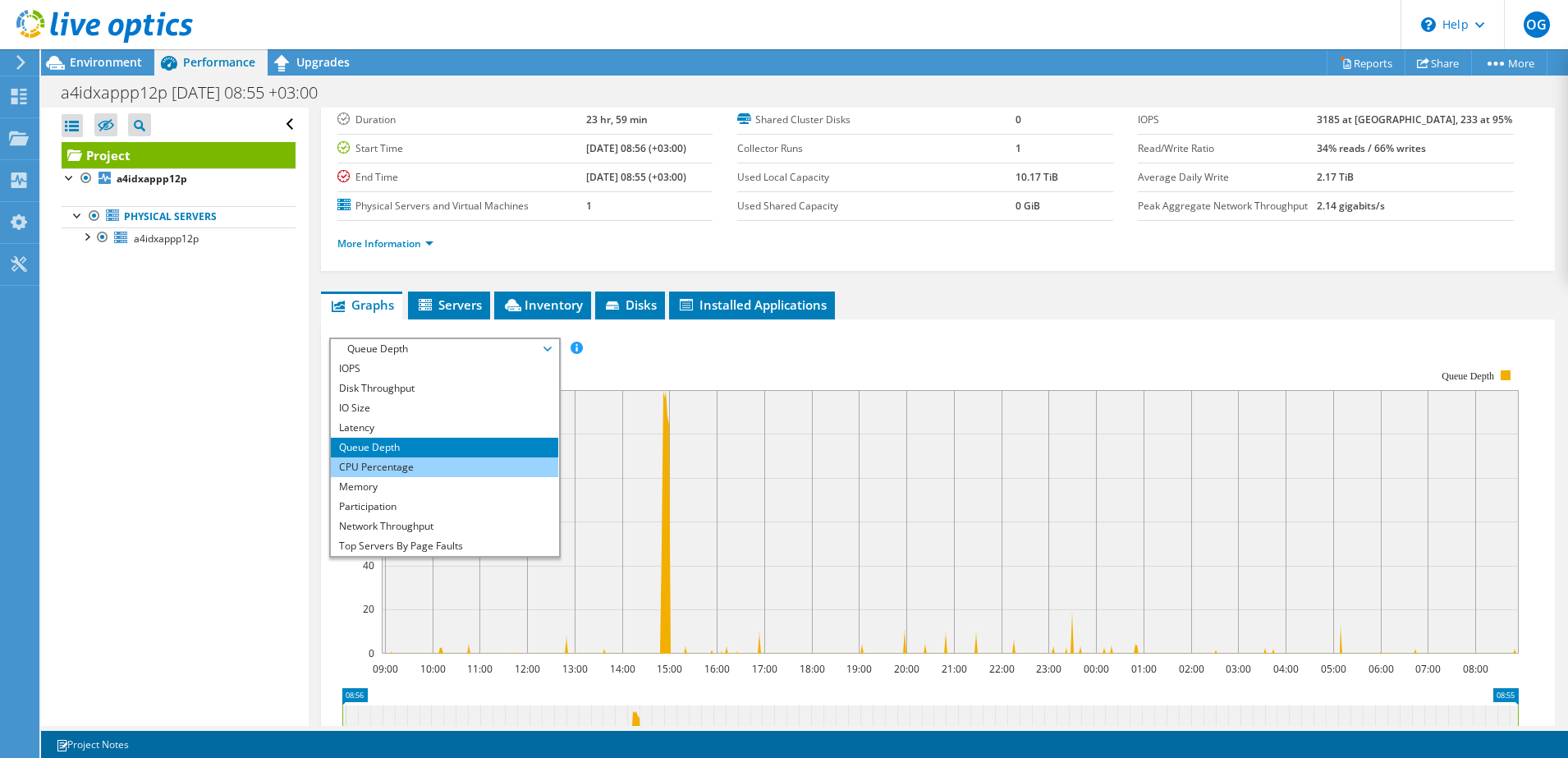
click at [432, 460] on li "CPU Percentage" at bounding box center [445, 467] width 228 height 20
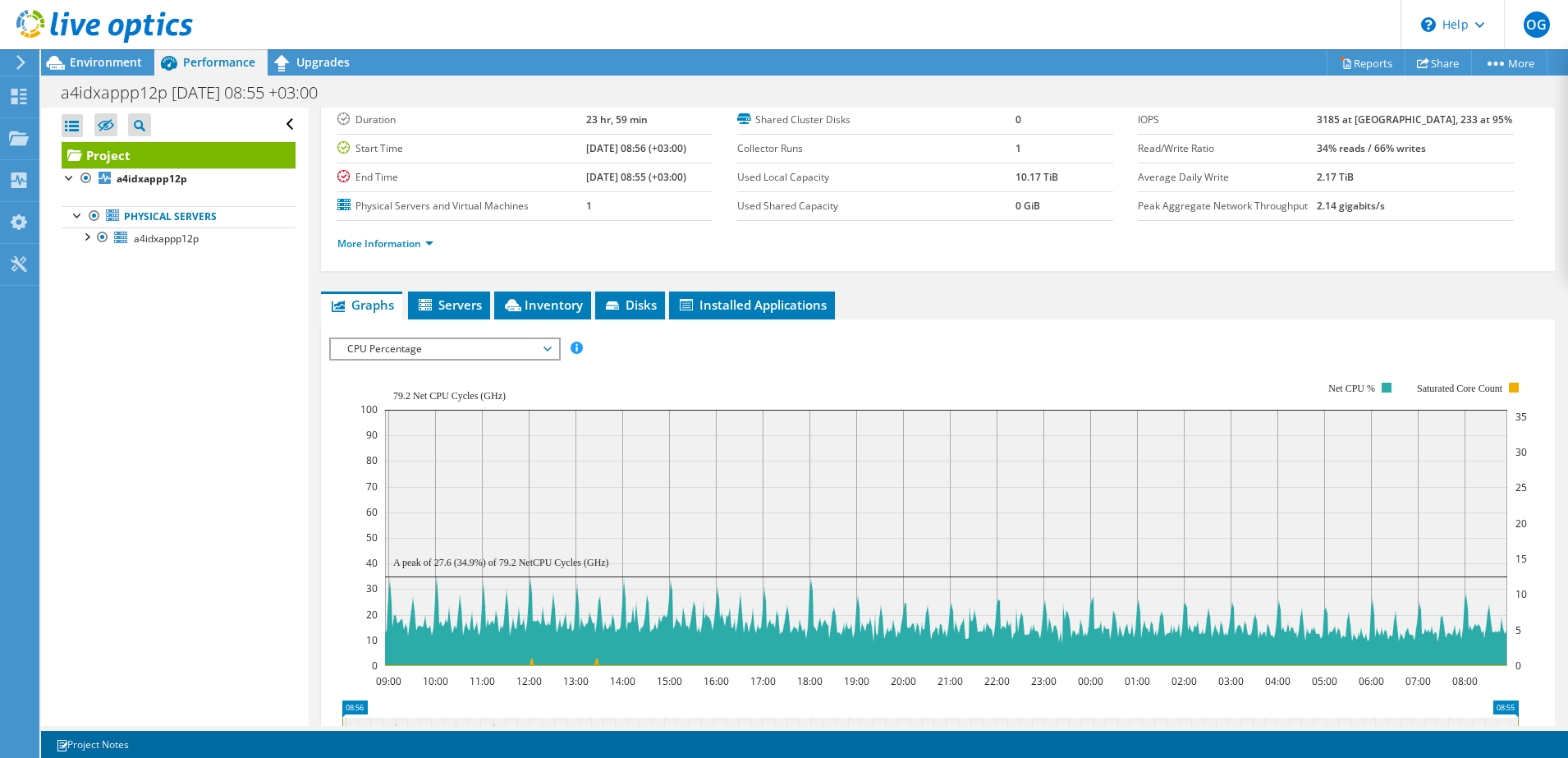
click at [473, 346] on span "CPU Percentage" at bounding box center [444, 348] width 211 height 20
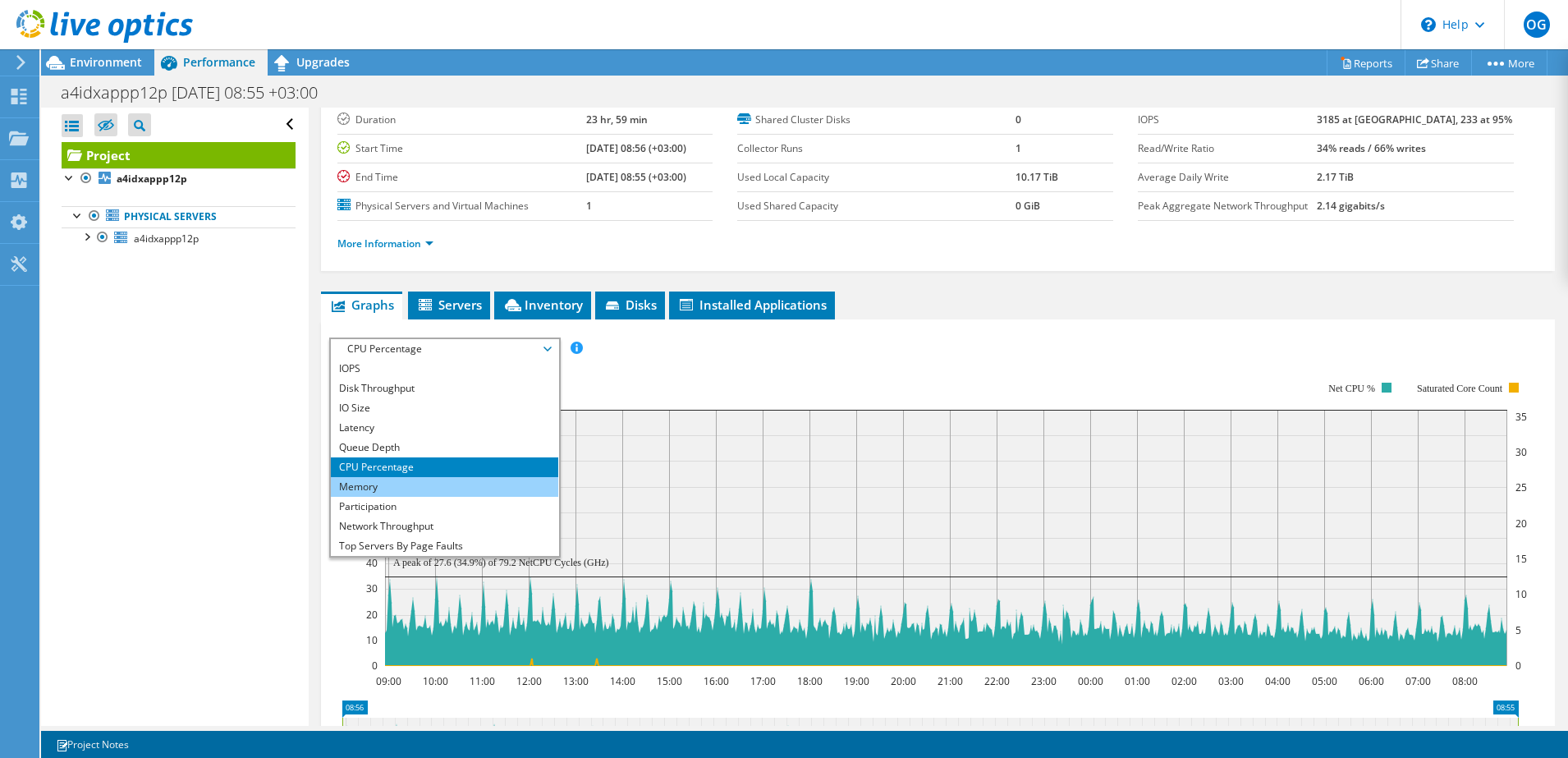
click at [417, 492] on li "Memory" at bounding box center [445, 487] width 228 height 20
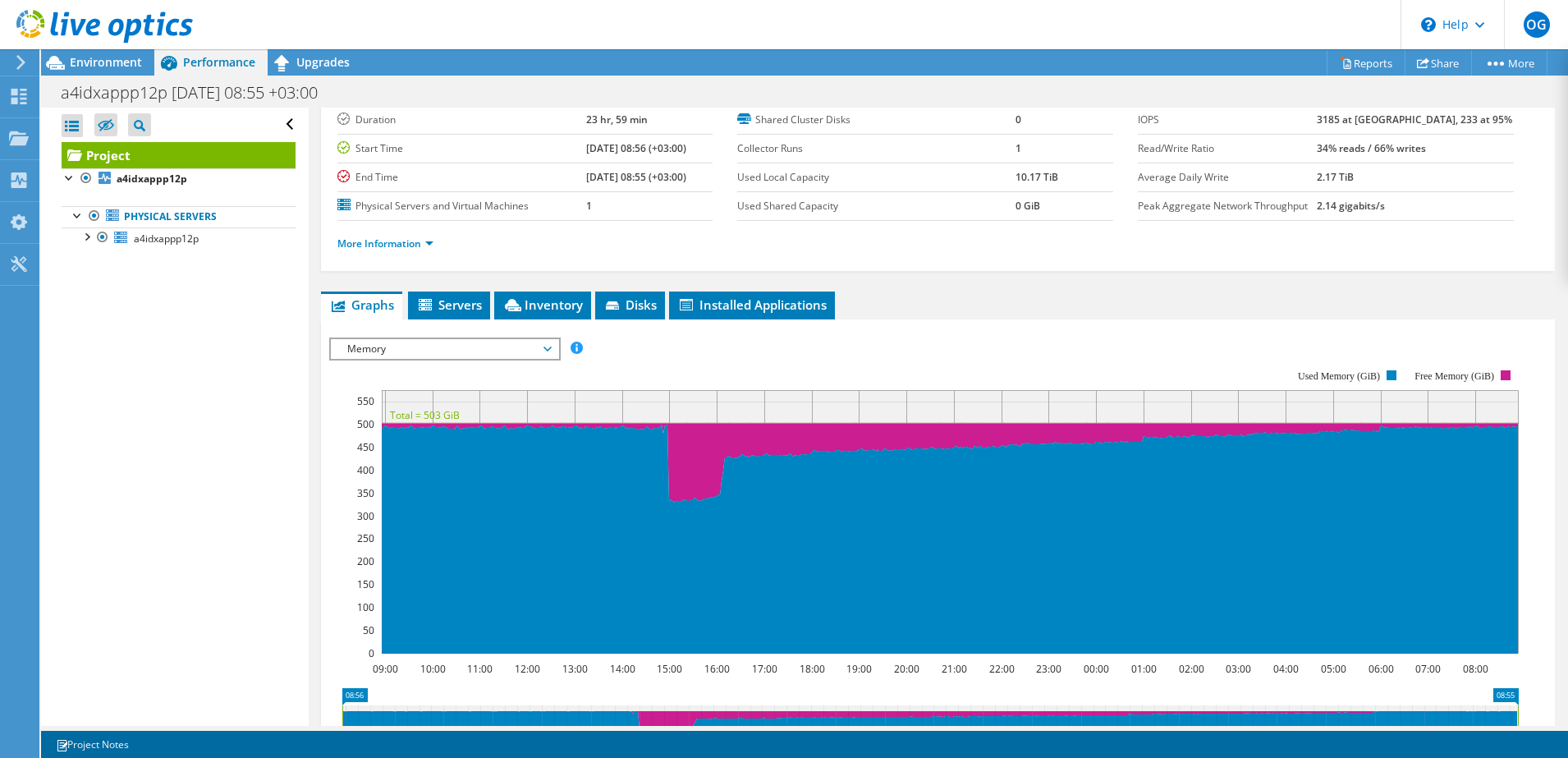
click at [479, 346] on span "Memory" at bounding box center [444, 348] width 211 height 20
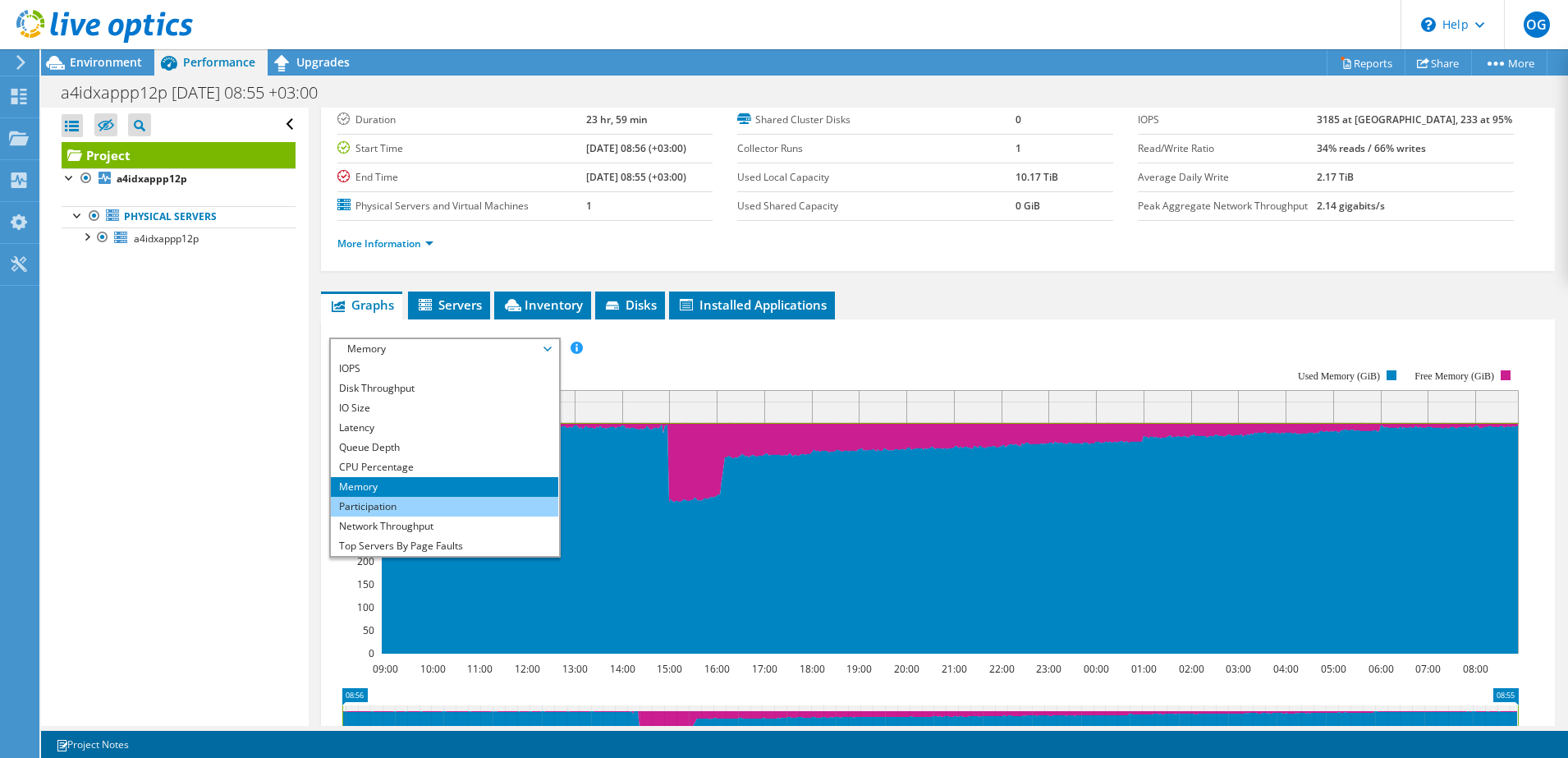
click at [435, 506] on li "Participation" at bounding box center [445, 507] width 228 height 20
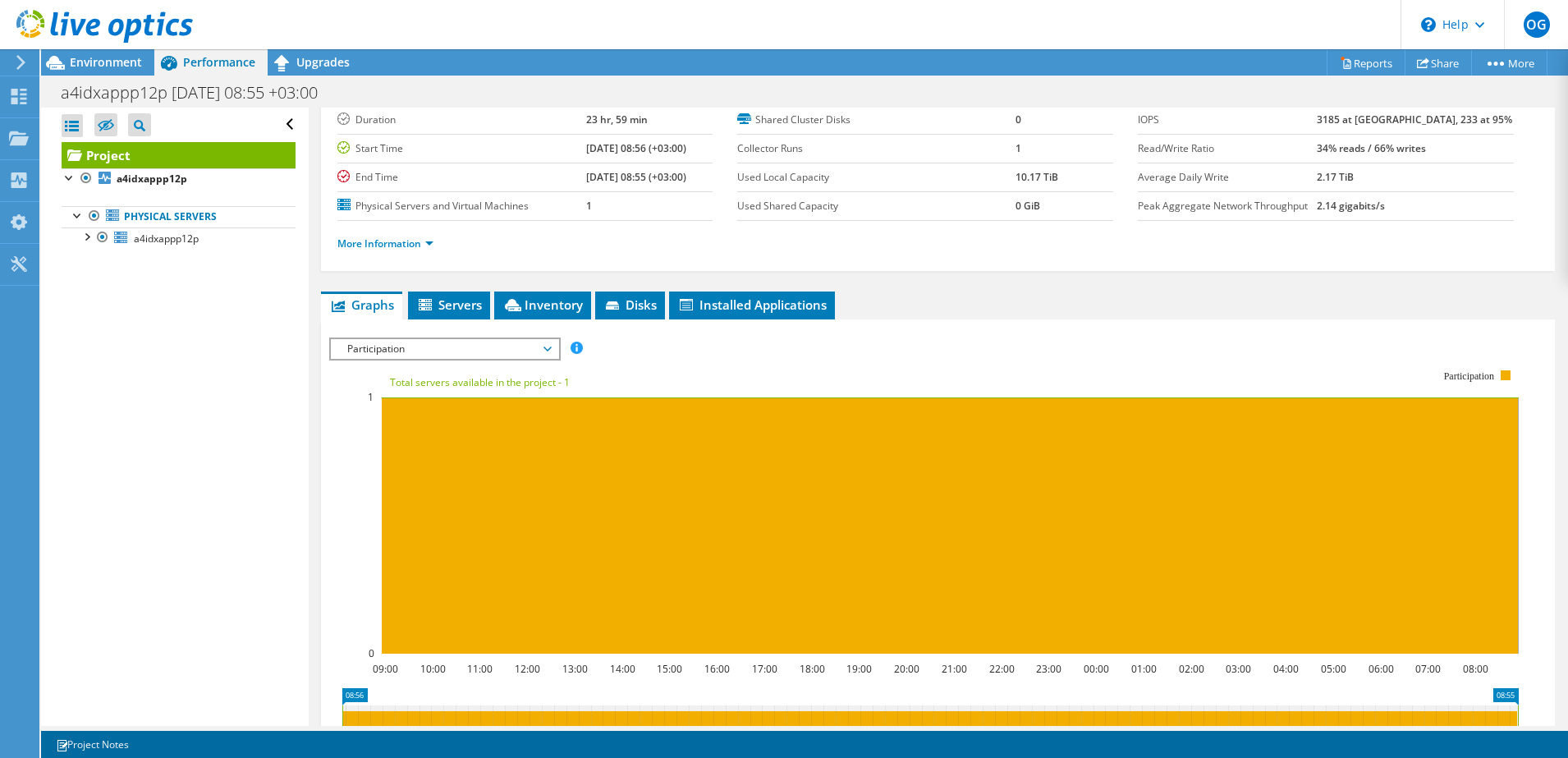
click at [493, 348] on span "Participation" at bounding box center [444, 348] width 211 height 20
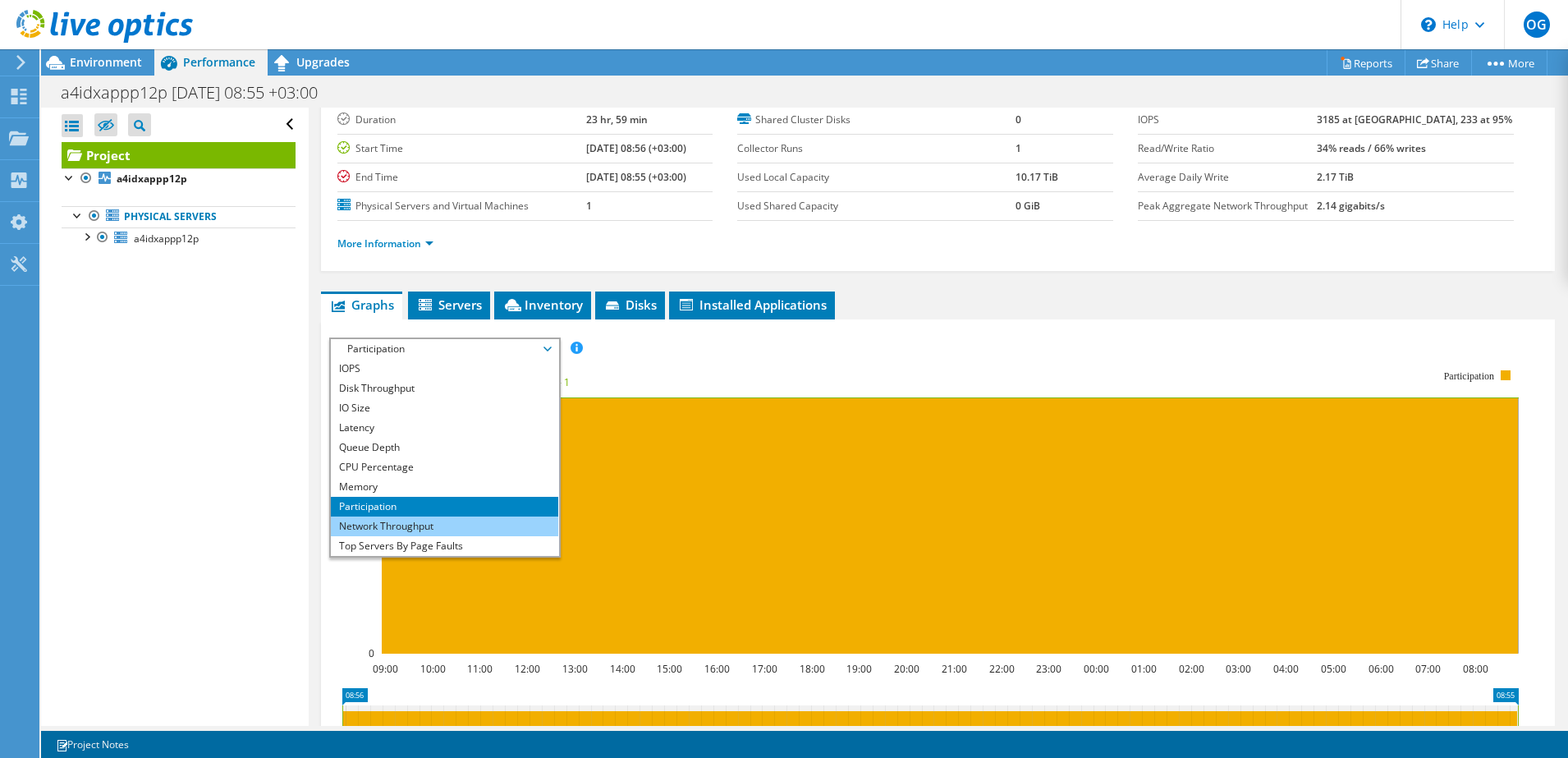
click at [438, 522] on li "Network Throughput" at bounding box center [445, 526] width 228 height 20
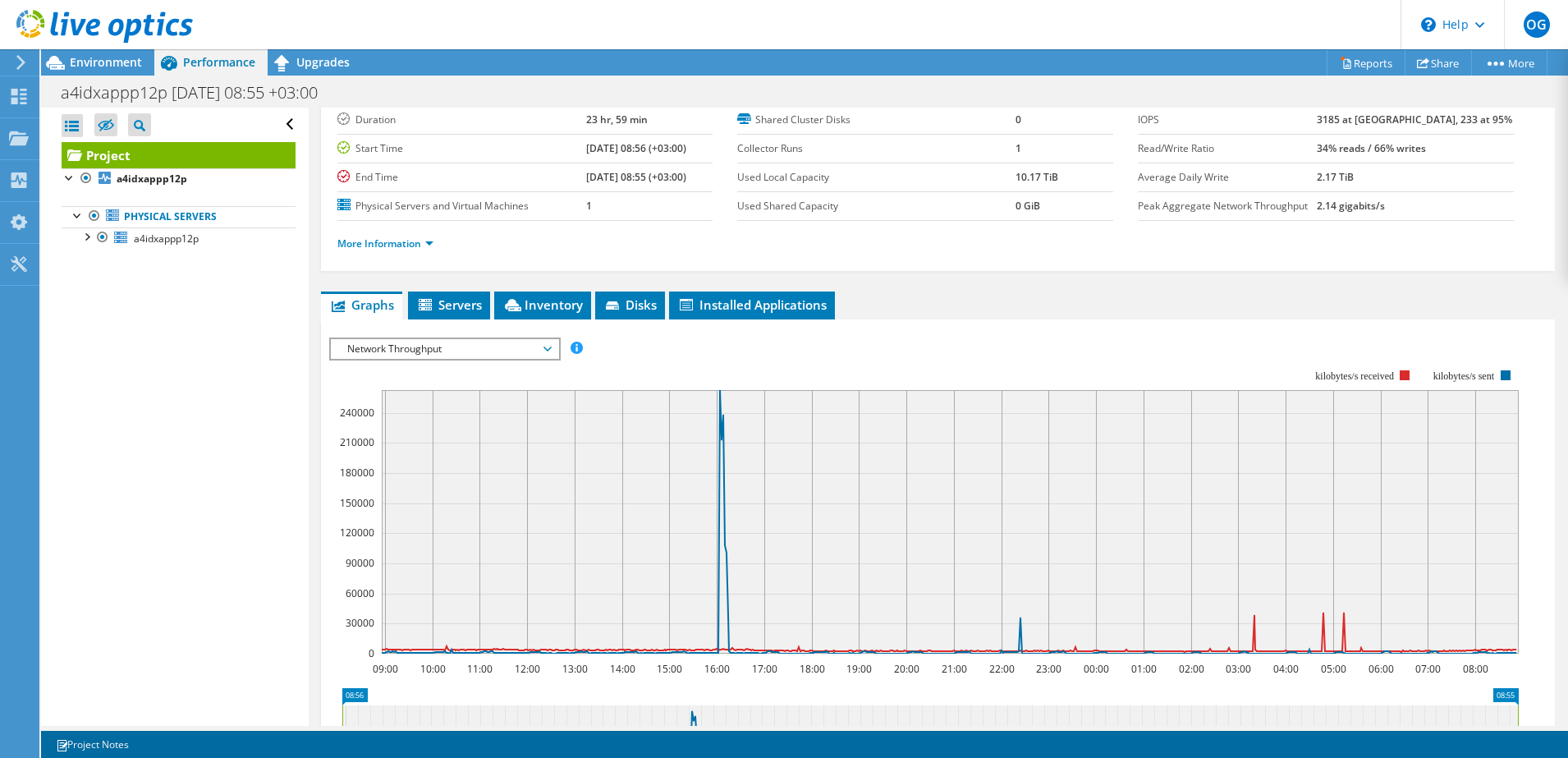
click at [189, 486] on div "Open All Close All Hide Excluded Nodes Project Tree Filter" at bounding box center [175, 416] width 267 height 619
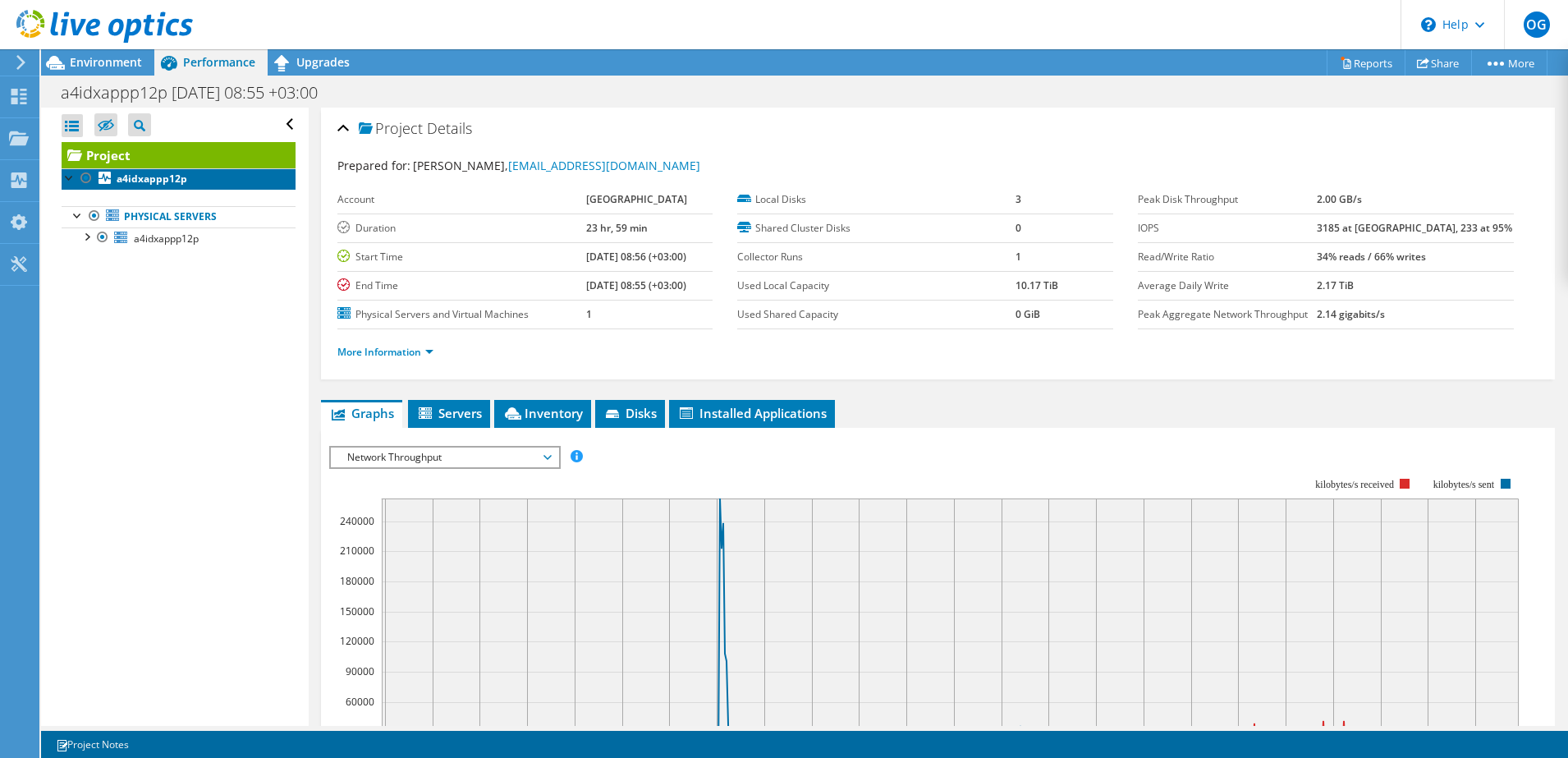
click at [118, 185] on link "a4idxappp12p" at bounding box center [178, 179] width 234 height 22
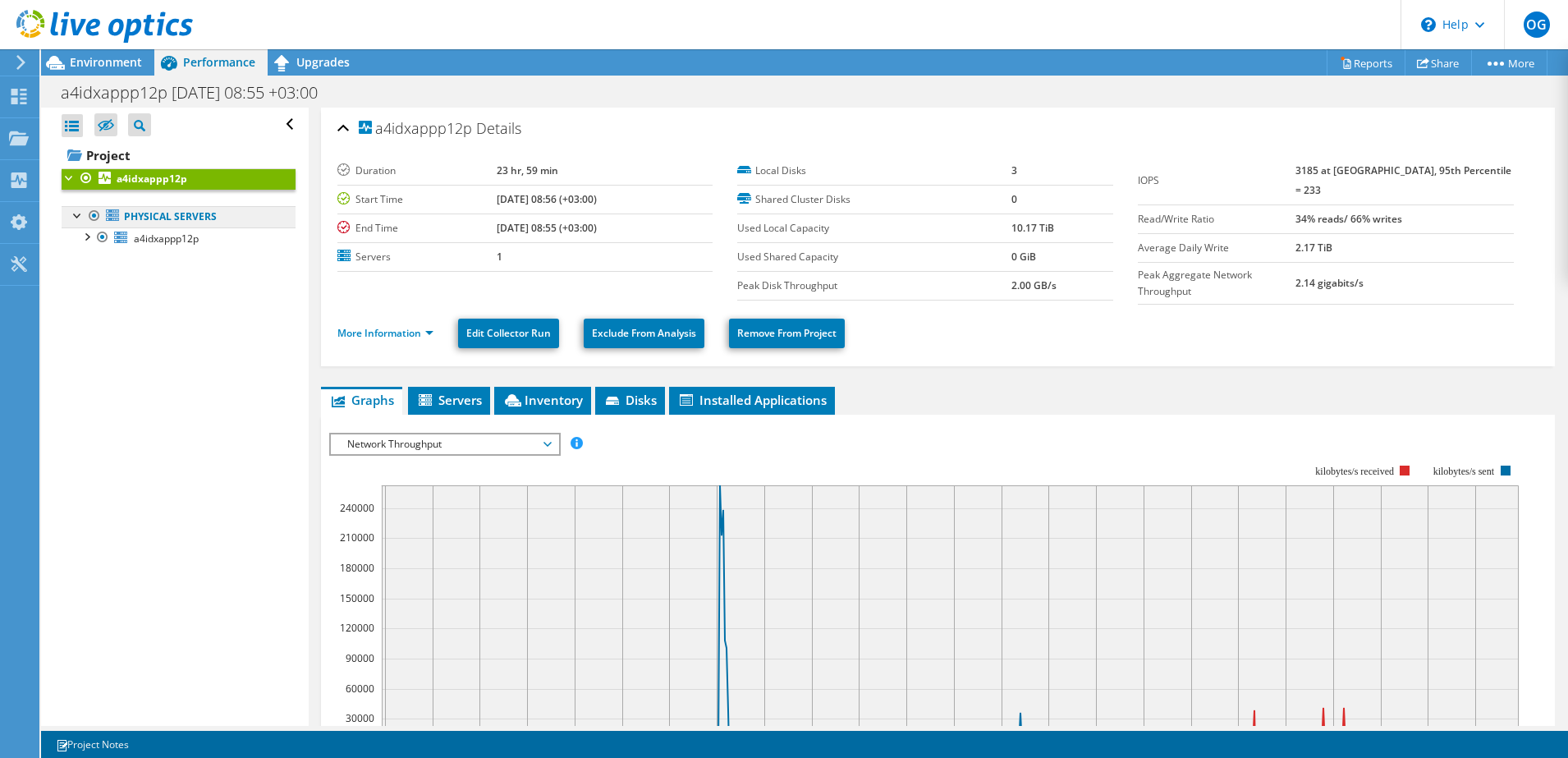
click at [109, 218] on icon at bounding box center [113, 215] width 13 height 11
click at [74, 215] on div at bounding box center [77, 214] width 16 height 16
click at [77, 217] on div at bounding box center [77, 214] width 16 height 16
click at [118, 242] on icon at bounding box center [120, 237] width 13 height 11
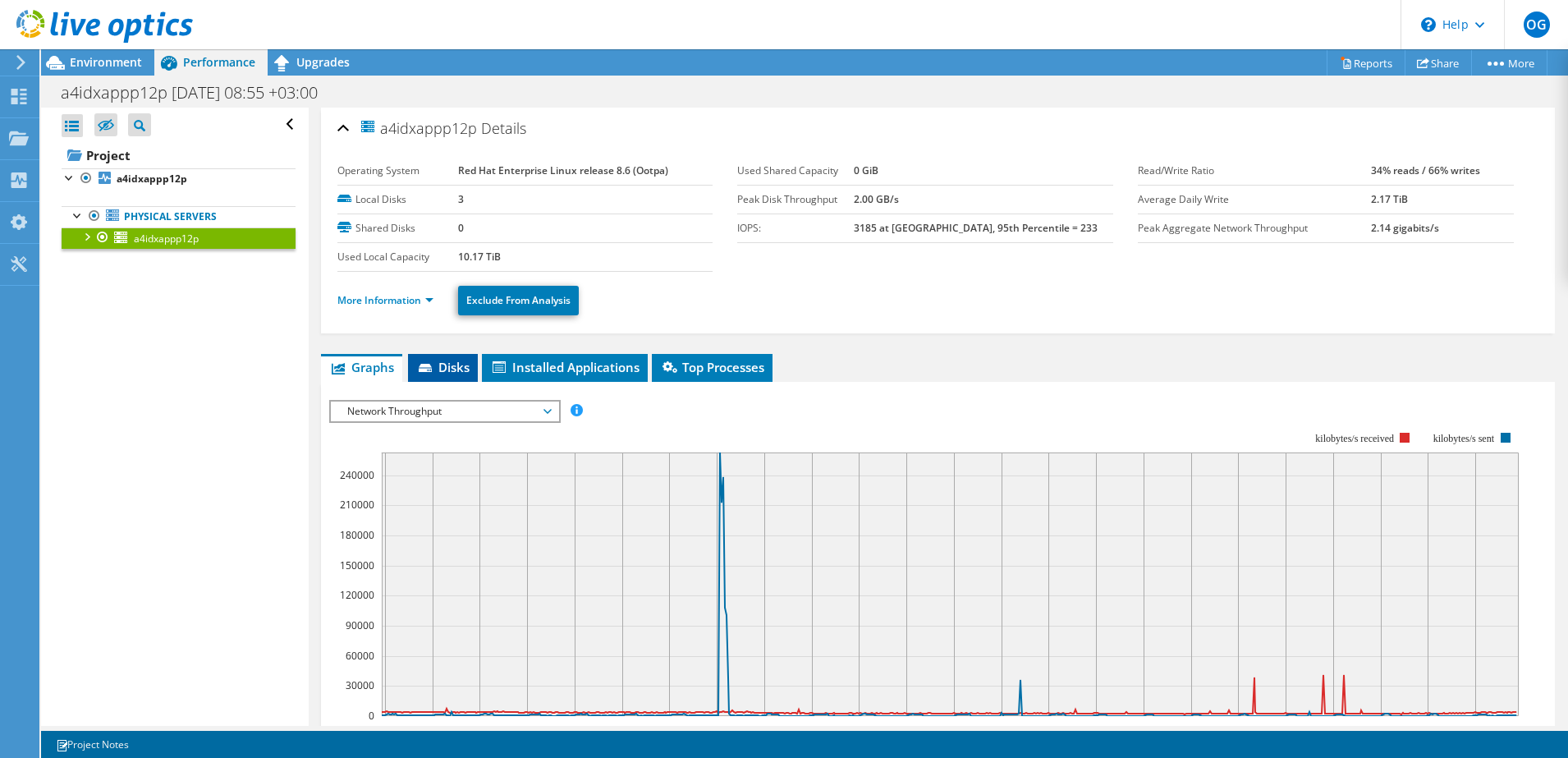
click at [448, 369] on span "Disks" at bounding box center [442, 366] width 54 height 16
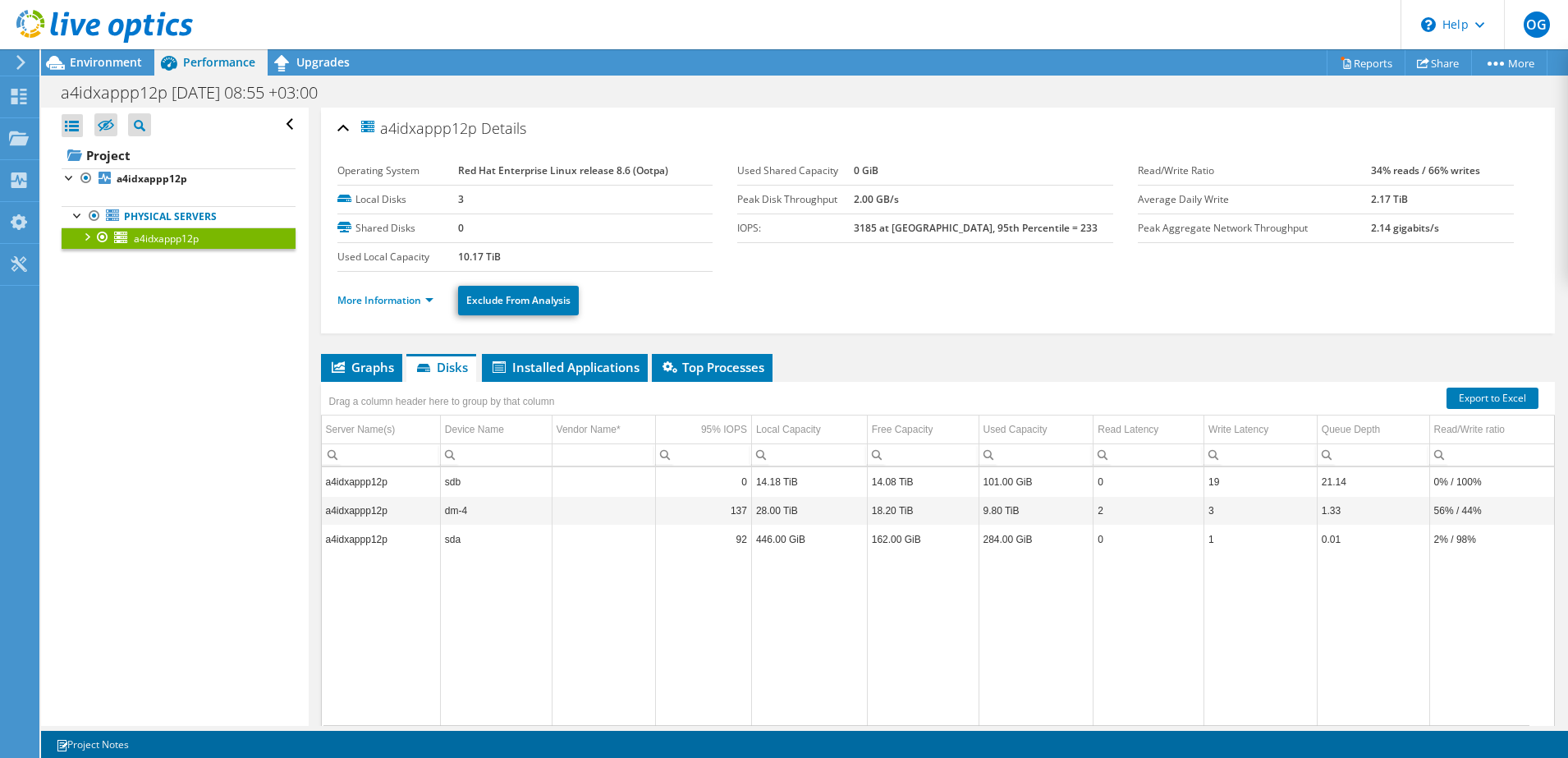
click at [158, 357] on div "Open All Close All Hide Excluded Nodes Project Tree Filter" at bounding box center [175, 416] width 267 height 619
click at [458, 491] on td "sdb" at bounding box center [496, 481] width 112 height 29
click at [539, 480] on td "sdb" at bounding box center [496, 481] width 112 height 29
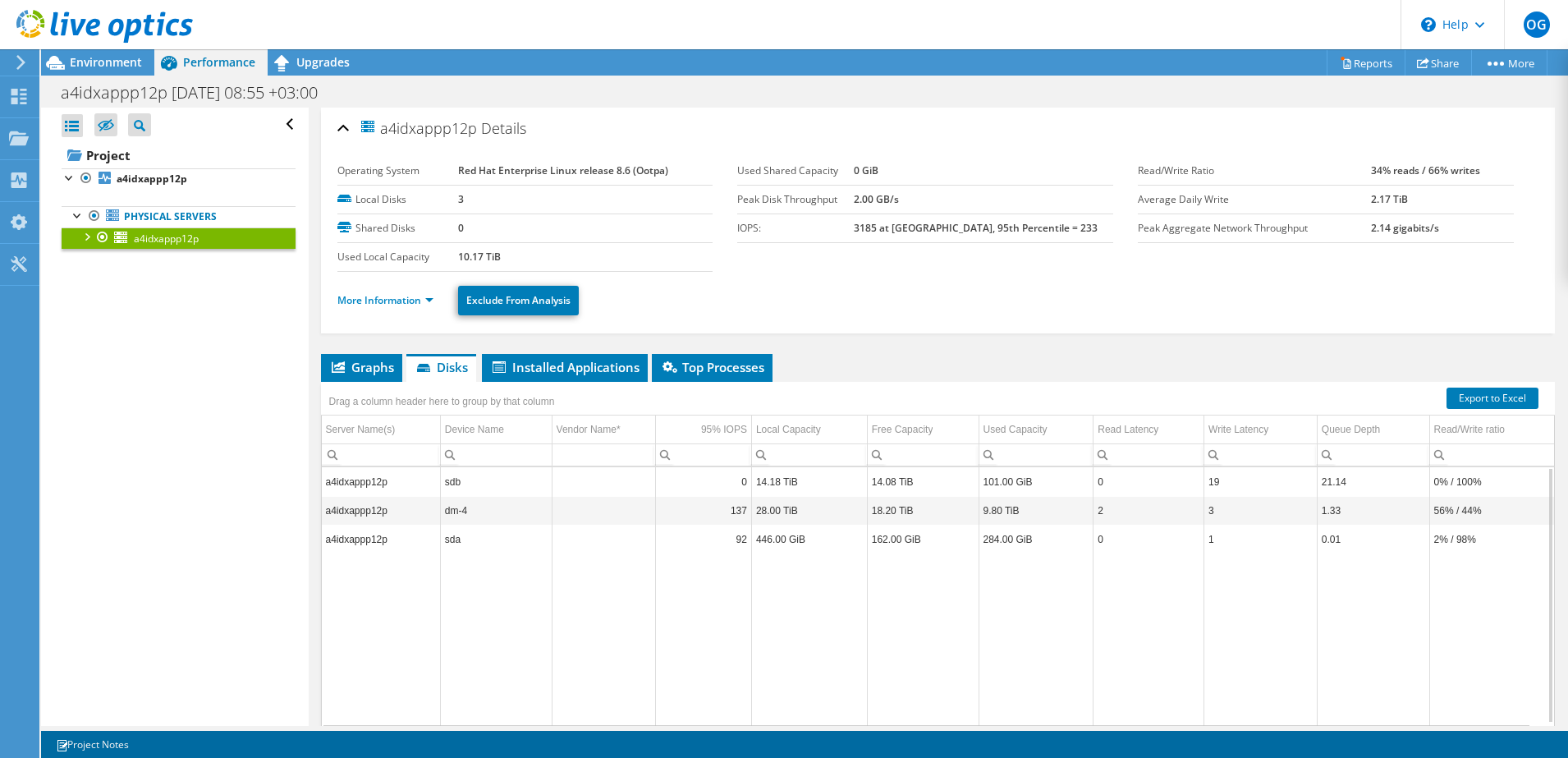
click at [539, 480] on td "sdb" at bounding box center [496, 481] width 112 height 29
click at [584, 367] on span "Installed Applications" at bounding box center [565, 366] width 150 height 16
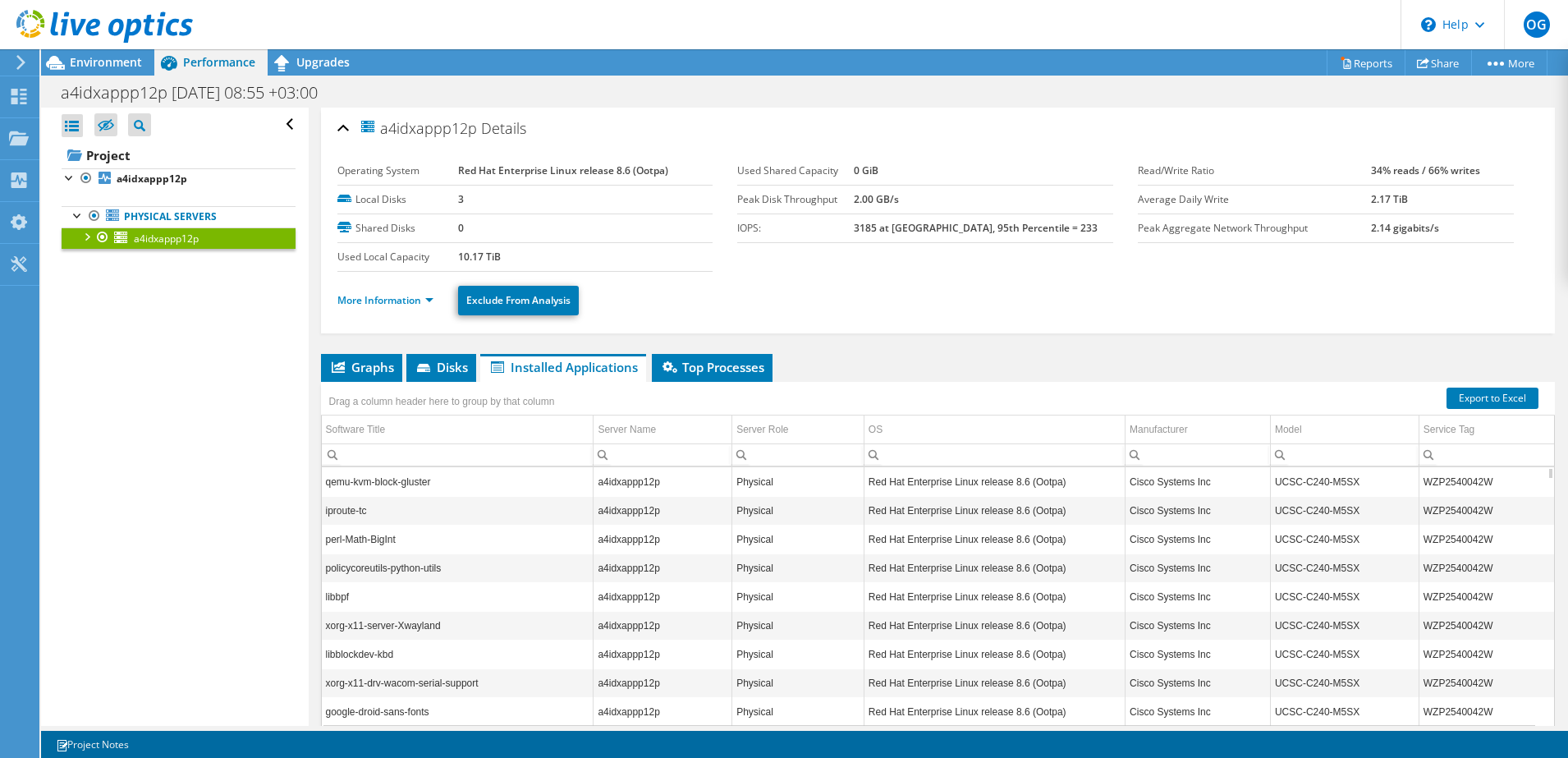
click at [535, 517] on td "iproute-tc" at bounding box center [457, 510] width 272 height 29
click at [1036, 492] on td "Red Hat Enterprise Linux release 8.6 (Ootpa)" at bounding box center [994, 481] width 261 height 29
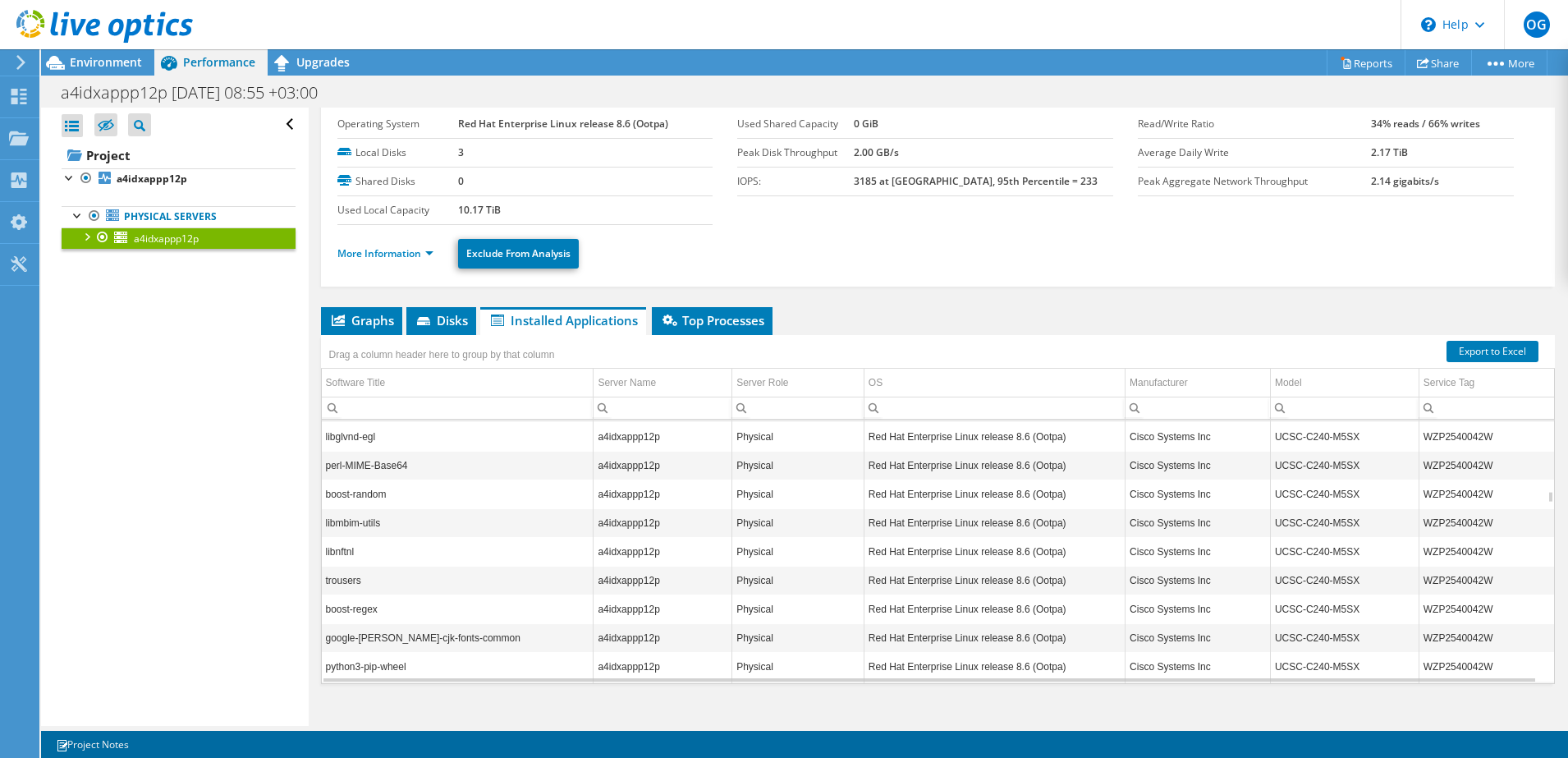
scroll to position [68, 0]
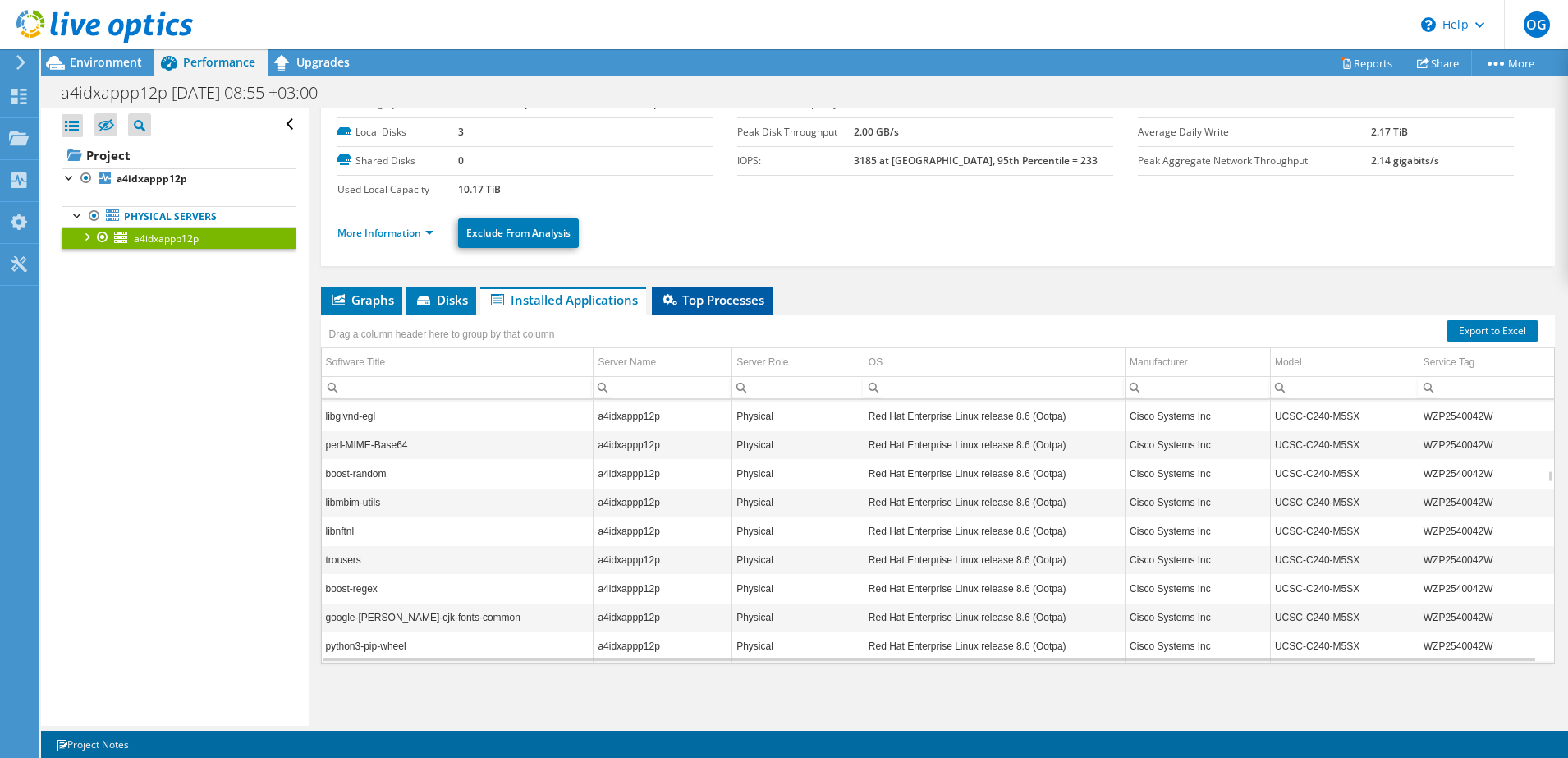
click at [724, 303] on span "Top Processes" at bounding box center [712, 299] width 104 height 16
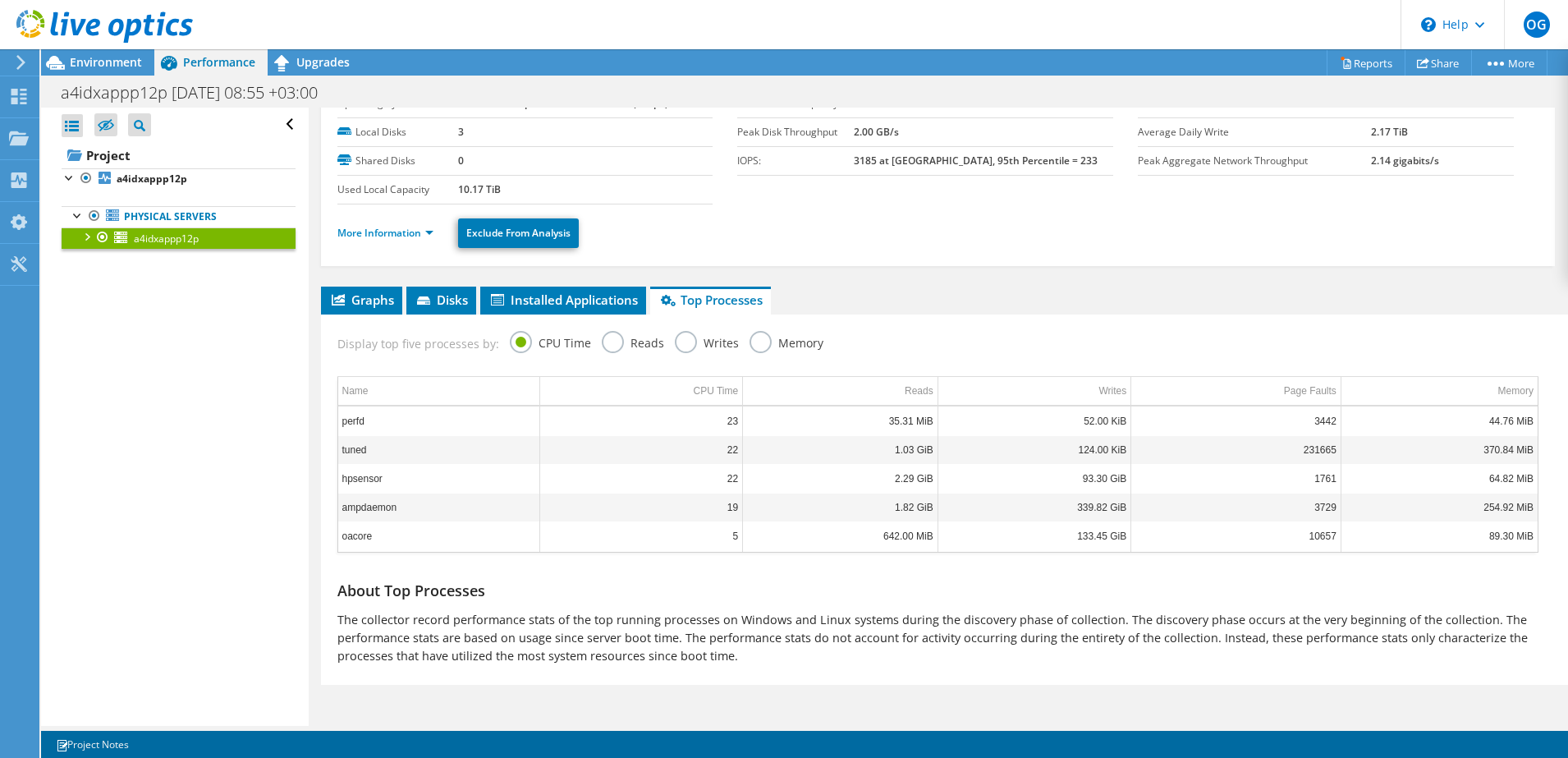
click at [608, 347] on label "Reads" at bounding box center [632, 342] width 62 height 21
click at [0, 0] on input "Reads" at bounding box center [0, 0] width 0 height 0
click at [693, 346] on label "Writes" at bounding box center [707, 342] width 64 height 21
click at [0, 0] on input "Writes" at bounding box center [0, 0] width 0 height 0
click at [693, 346] on label "Writes" at bounding box center [707, 342] width 64 height 21
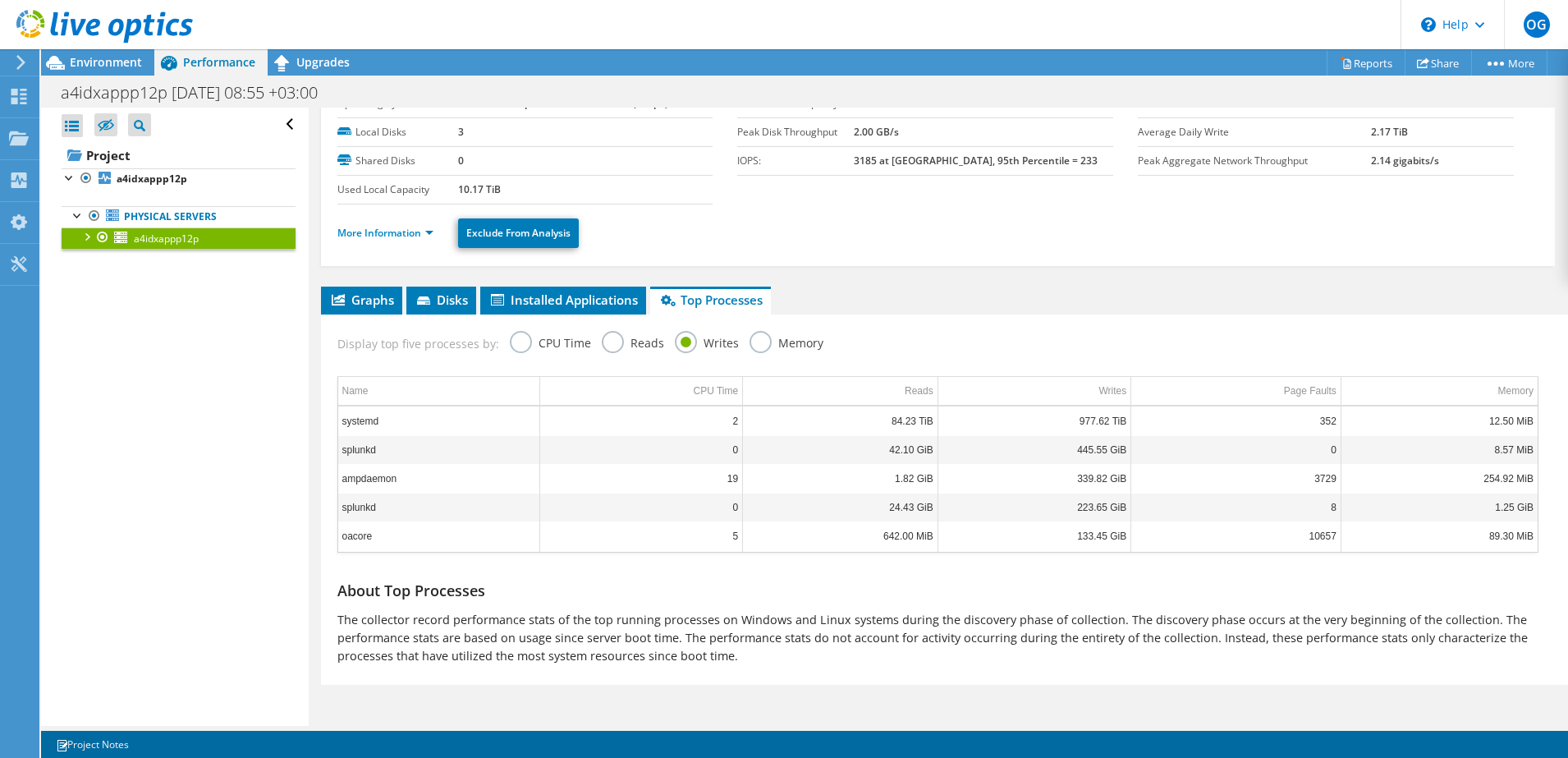
click at [0, 0] on input "Writes" at bounding box center [0, 0] width 0 height 0
click at [762, 349] on label "Memory" at bounding box center [786, 342] width 74 height 21
click at [0, 0] on input "Memory" at bounding box center [0, 0] width 0 height 0
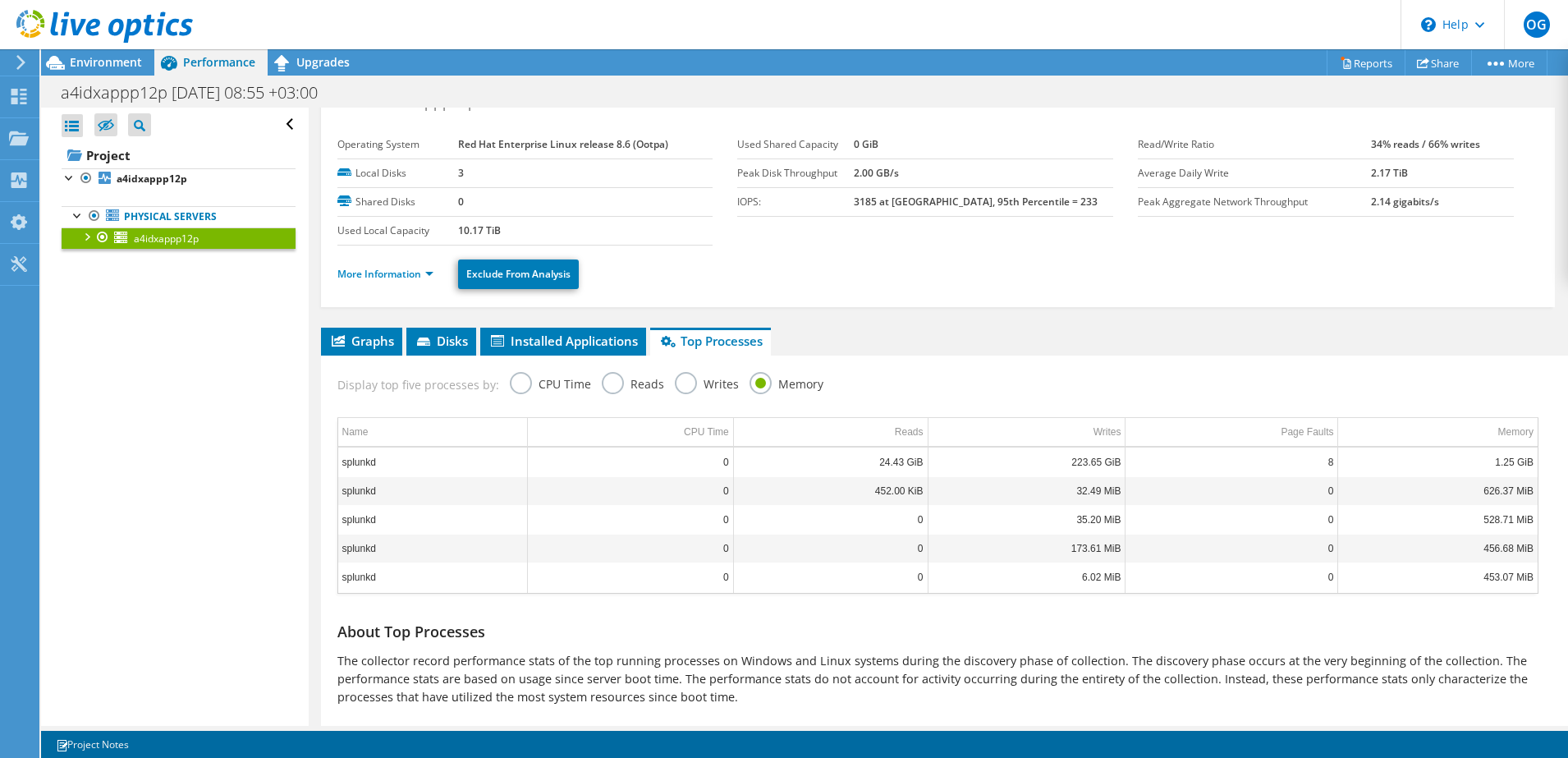
scroll to position [0, 0]
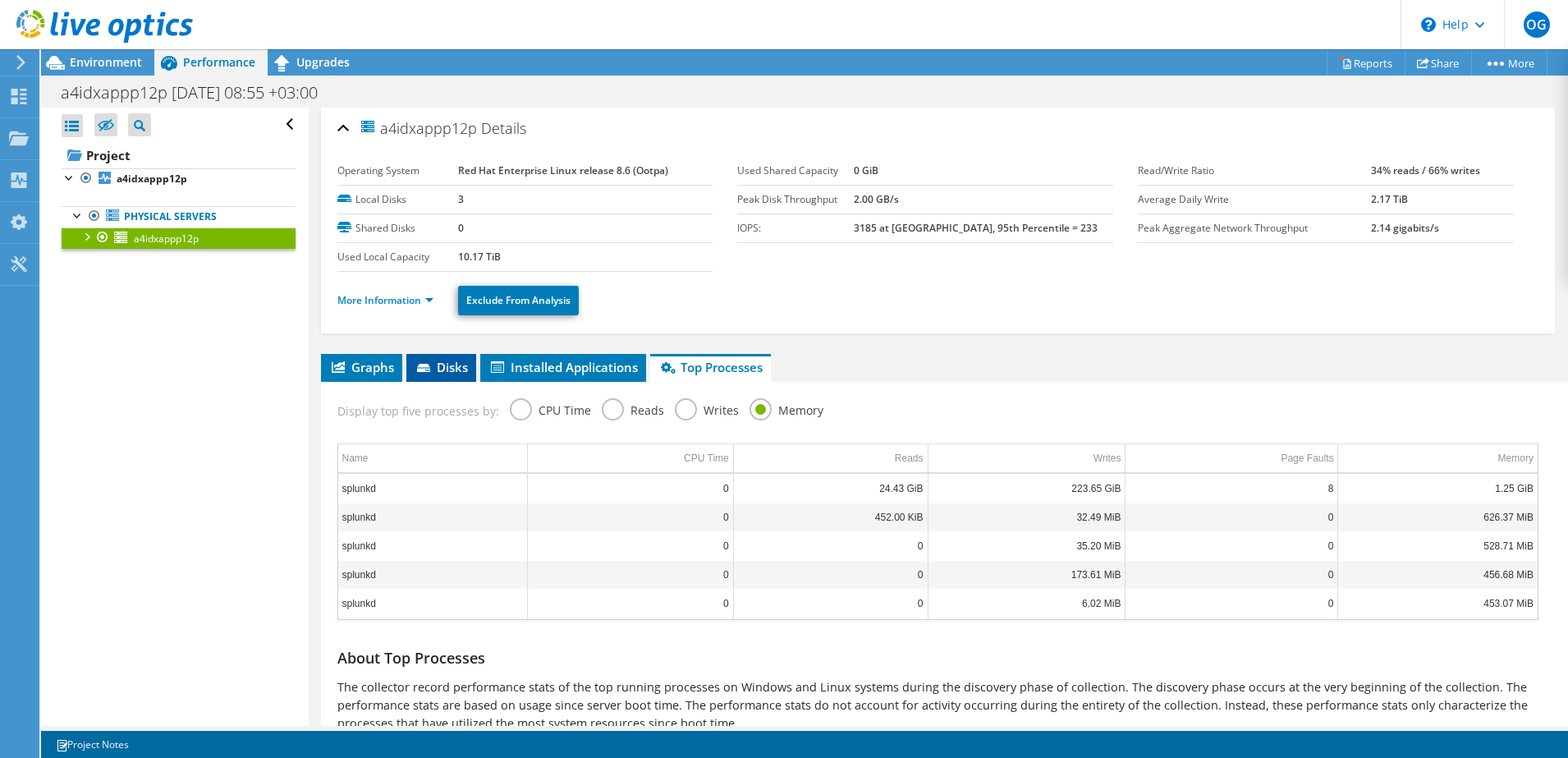
click at [440, 369] on span "Disks" at bounding box center [441, 366] width 54 height 16
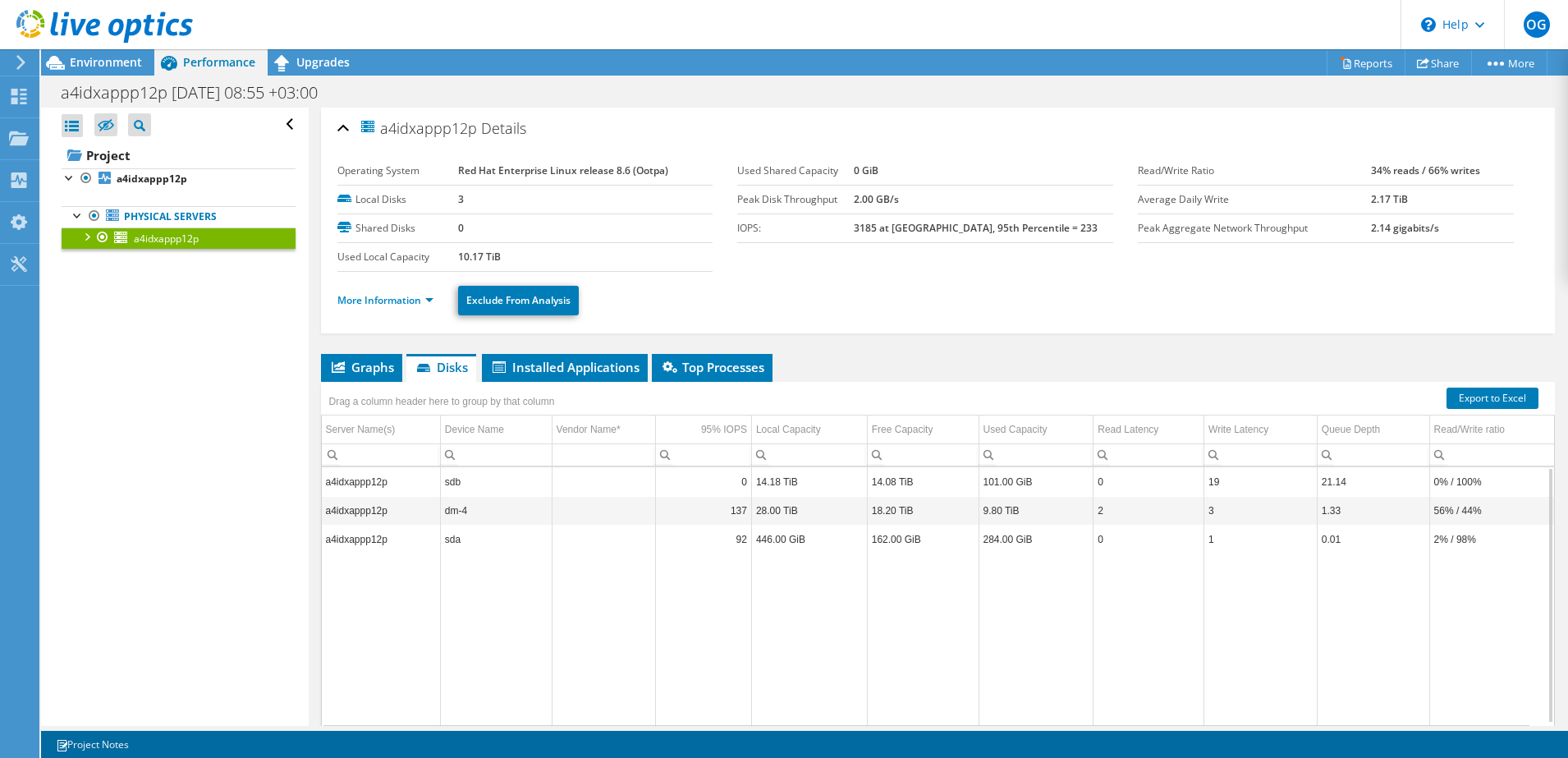
click at [641, 531] on td "Column Vendor Name*, Value" at bounding box center [603, 539] width 104 height 29
click at [781, 536] on td "446.00 GiB" at bounding box center [808, 539] width 116 height 29
click at [372, 370] on span "Graphs" at bounding box center [361, 366] width 65 height 16
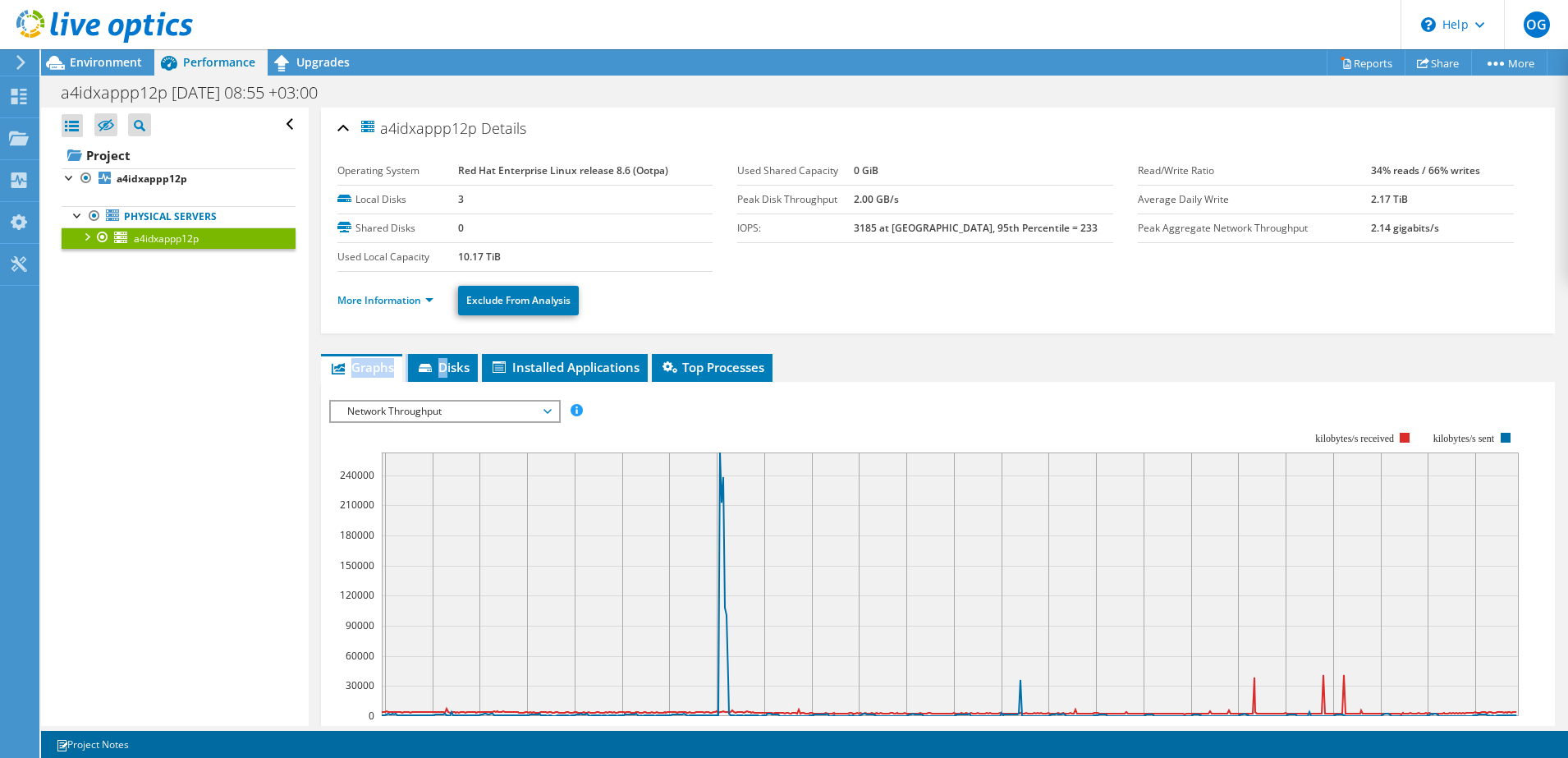
drag, startPoint x: 448, startPoint y: 364, endPoint x: 732, endPoint y: 312, distance: 288.7
click at [732, 312] on div "a4idxappp12p Details Operating System Red Hat Enterprise Linux release 8.6 (Oot…" at bounding box center [938, 590] width 1259 height 967
click at [101, 60] on span "Environment" at bounding box center [105, 62] width 72 height 16
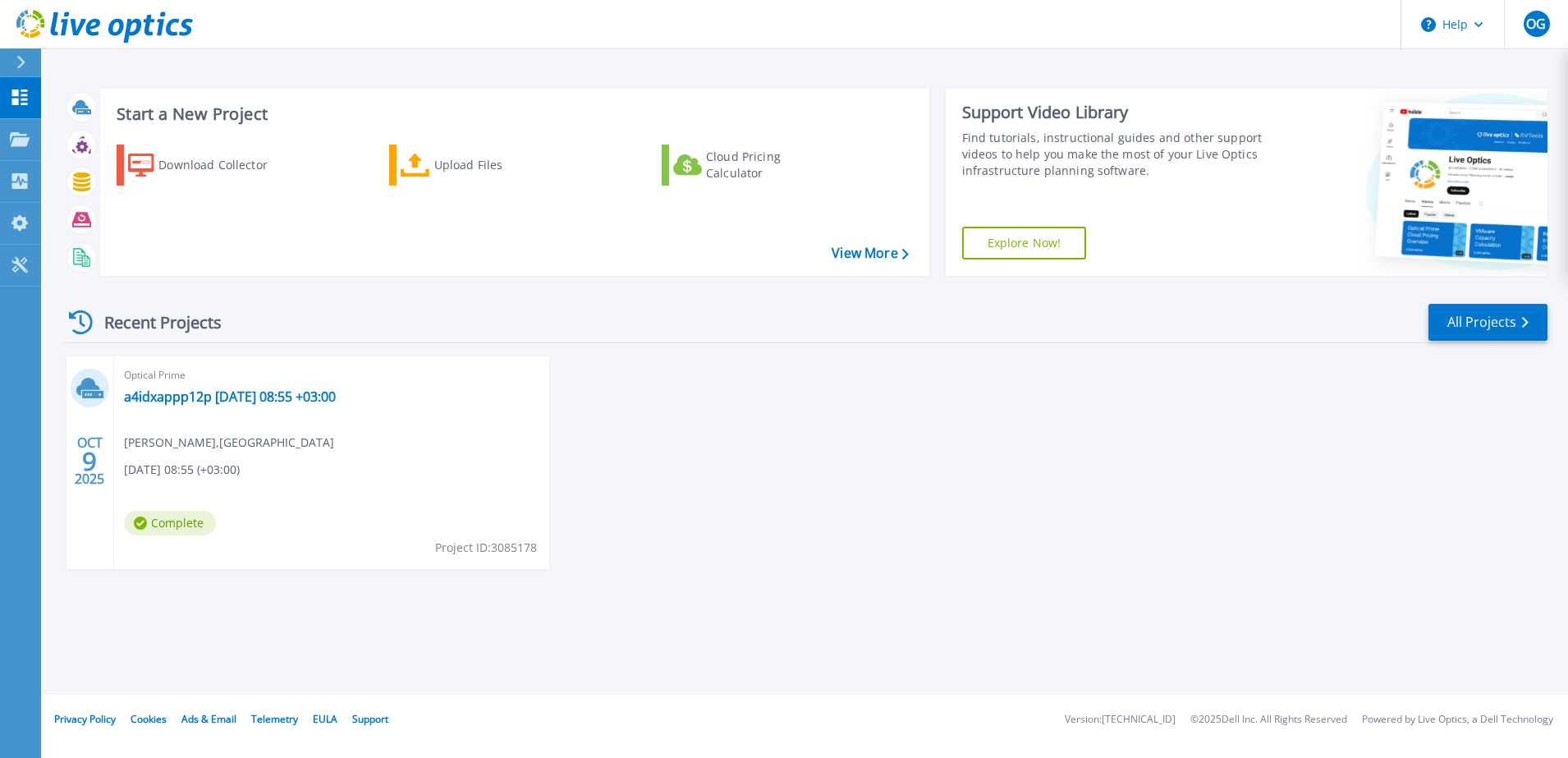
click at [20, 63] on icon at bounding box center [21, 62] width 9 height 13
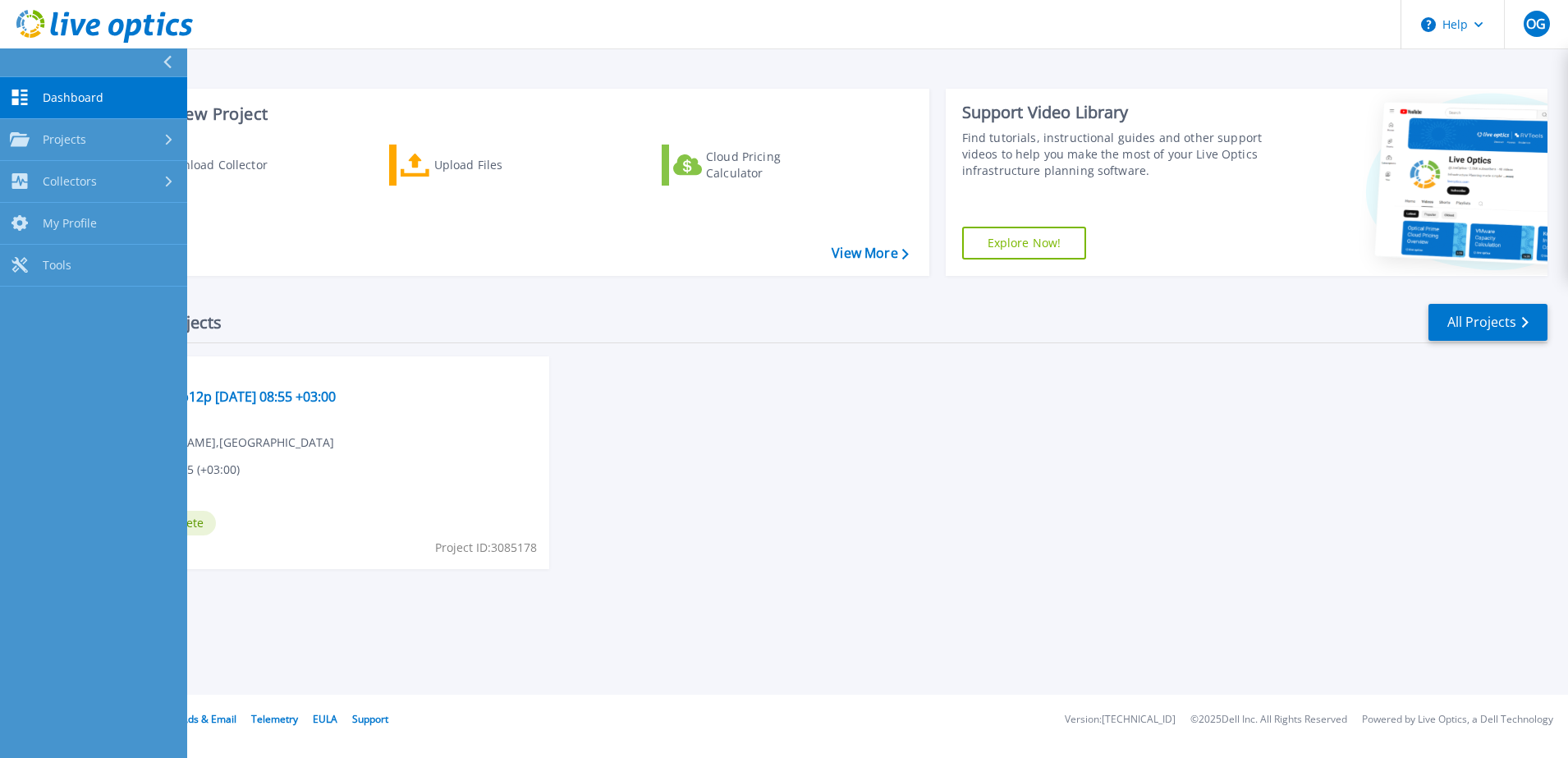
click at [44, 90] on span "Dashboard" at bounding box center [72, 98] width 61 height 15
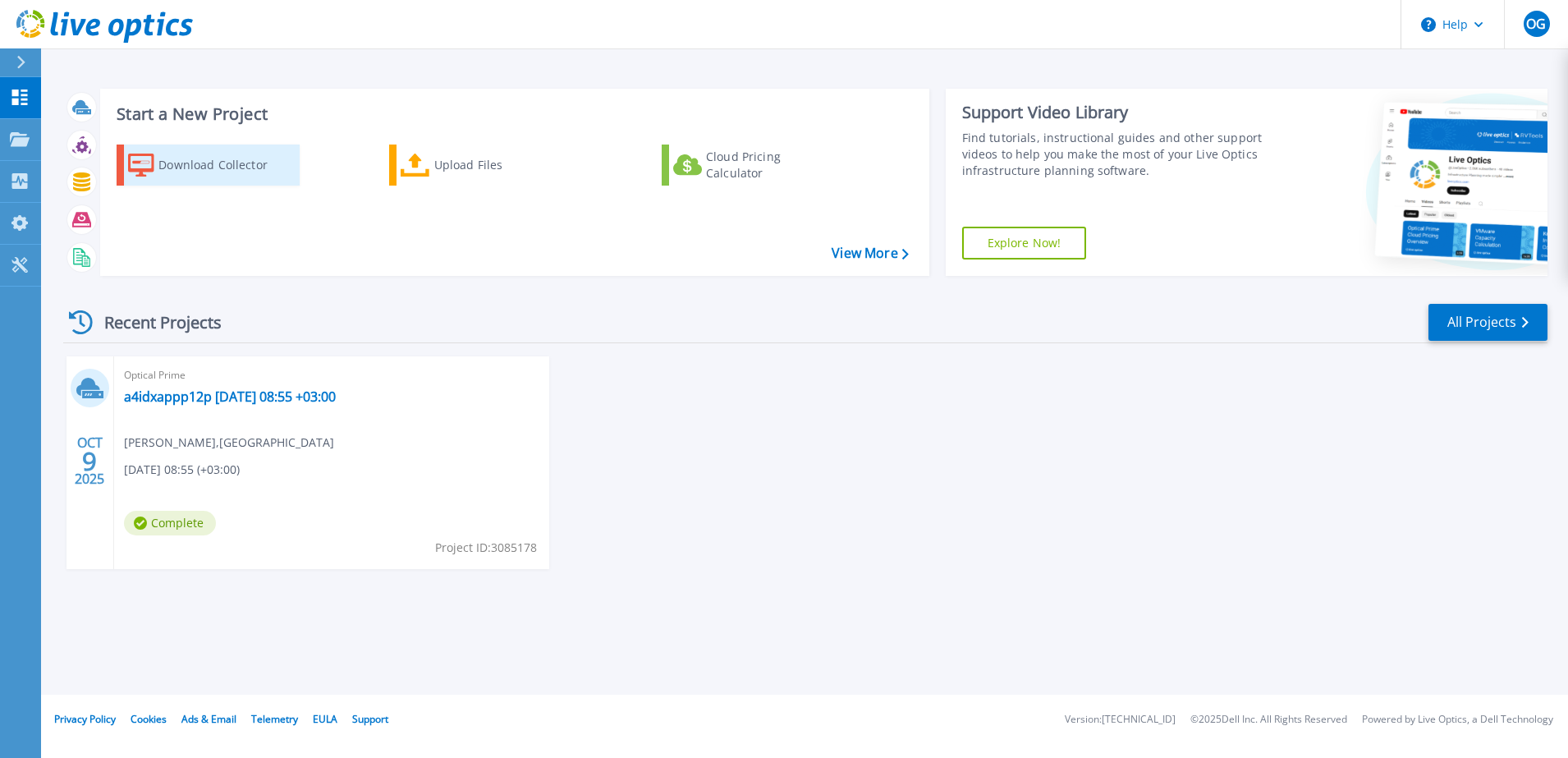
click at [192, 165] on div "Download Collector" at bounding box center [224, 165] width 132 height 33
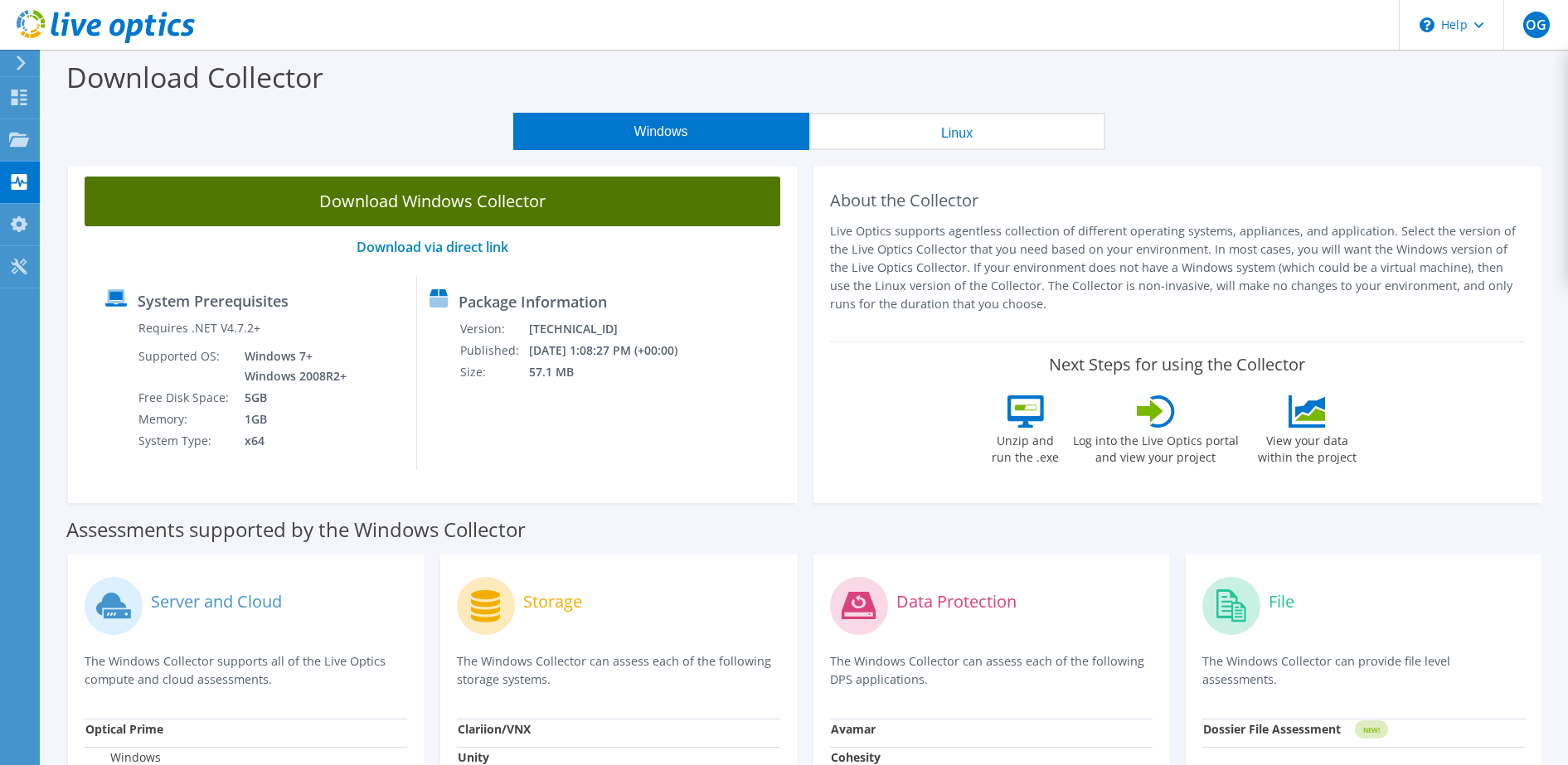
click at [477, 201] on link "Download Windows Collector" at bounding box center [432, 201] width 696 height 49
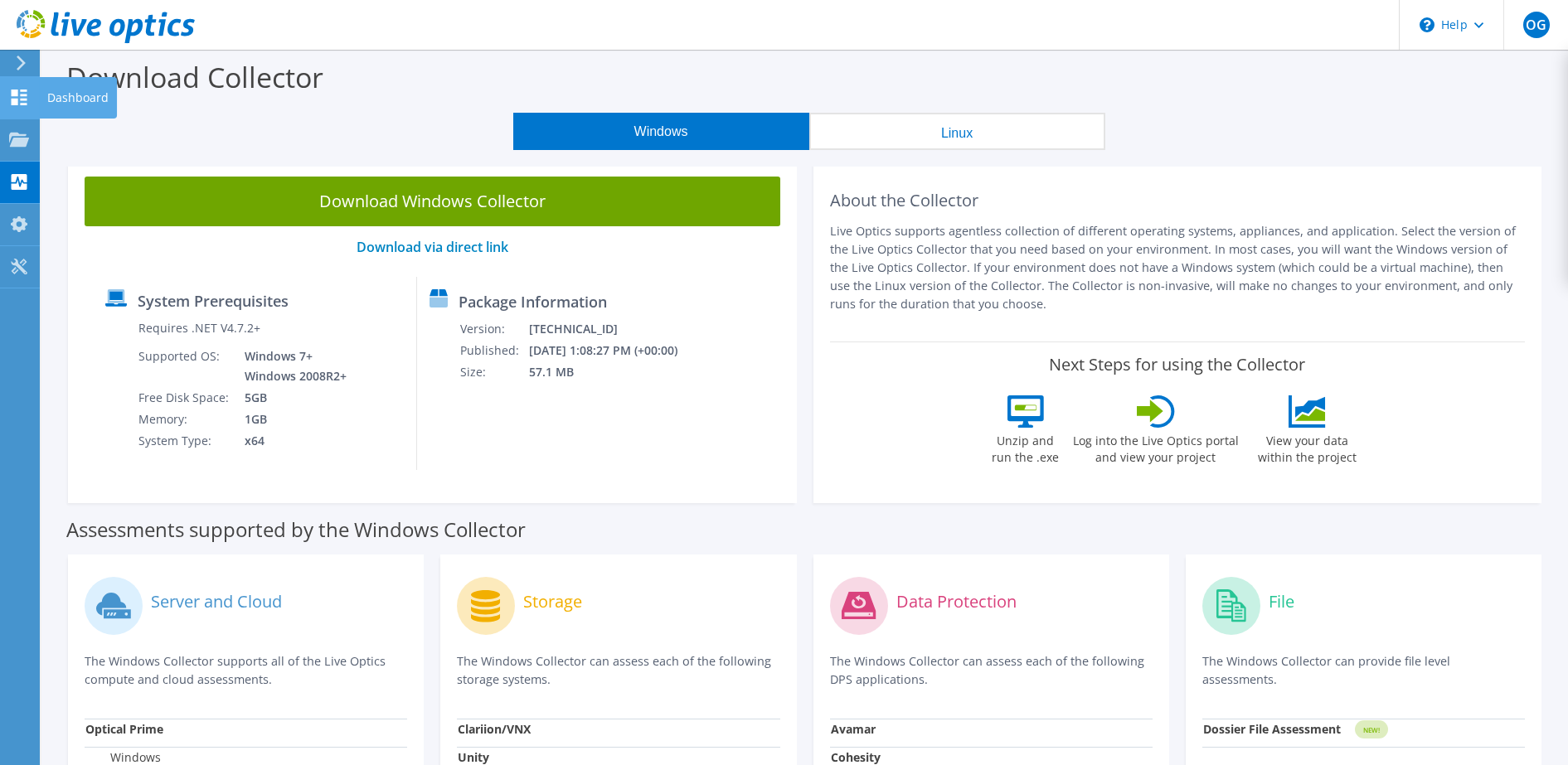
click at [19, 97] on icon at bounding box center [19, 97] width 20 height 16
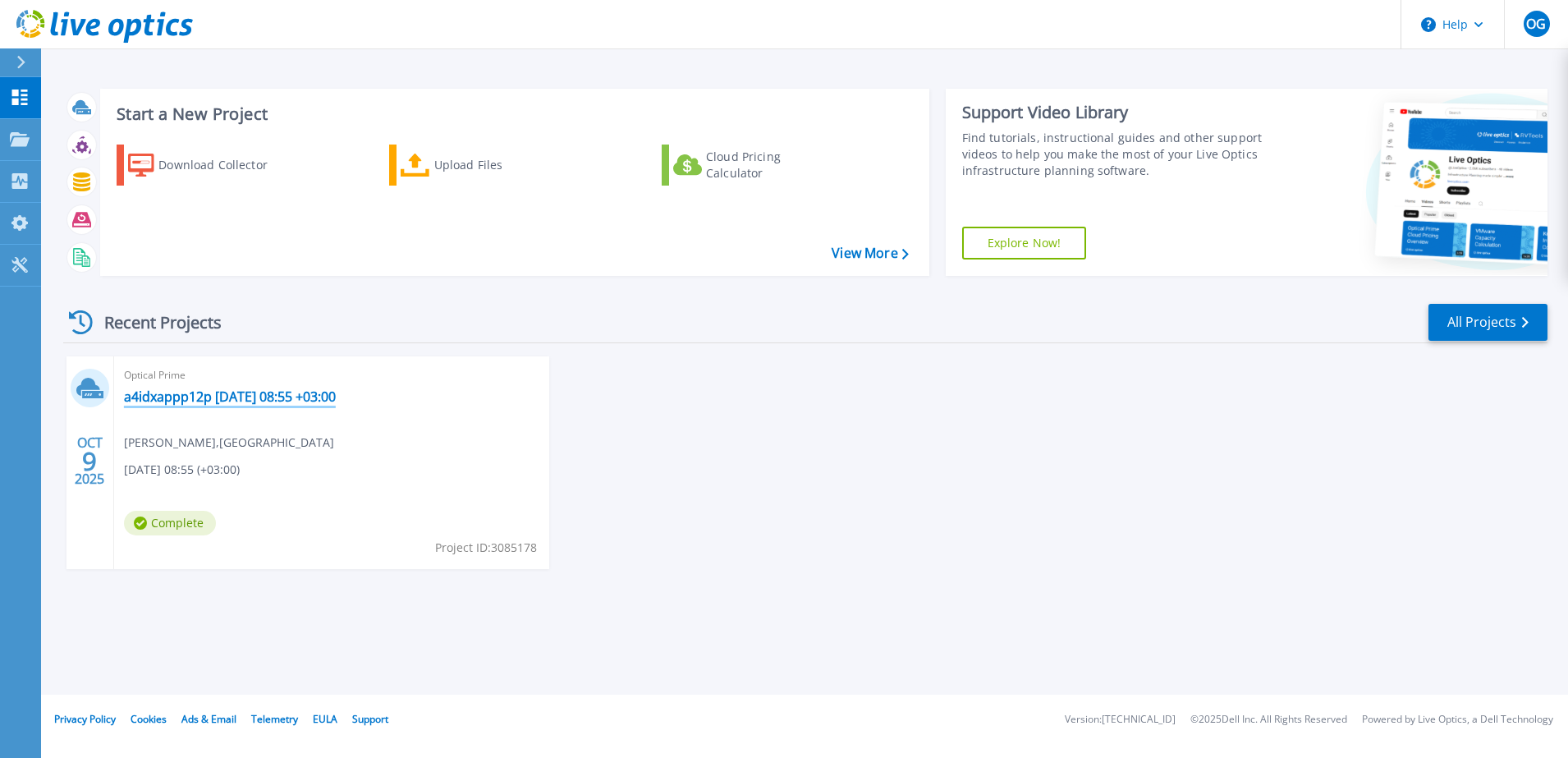
click at [202, 399] on link "a4idxappp12p [DATE] 08:55 +03:00" at bounding box center [230, 396] width 212 height 16
